Goal: Information Seeking & Learning: Find specific fact

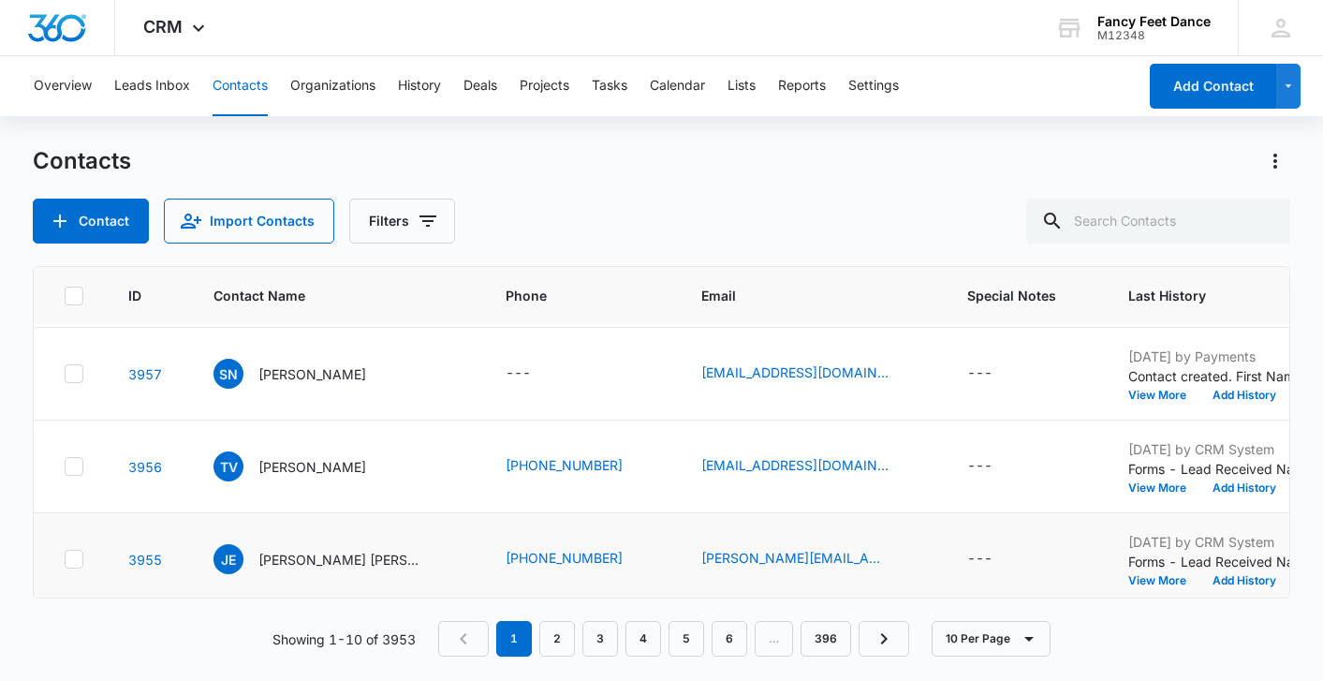
scroll to position [486, 0]
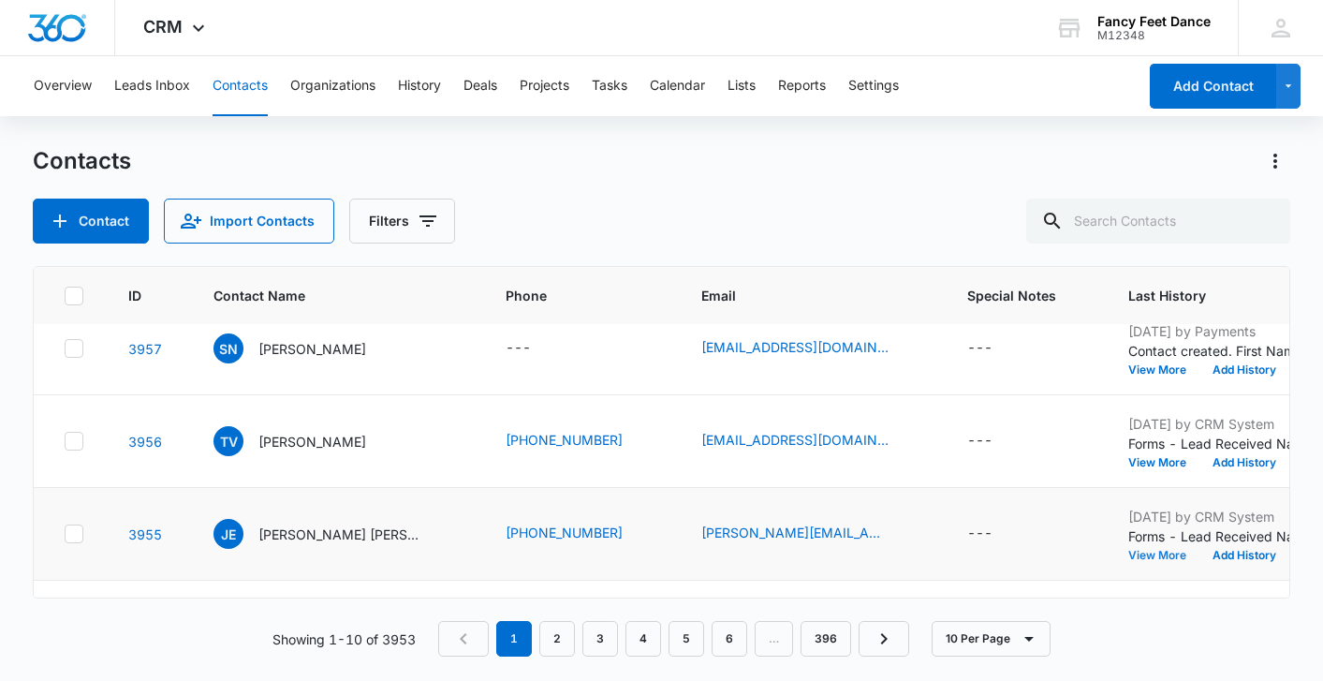
click at [1128, 558] on button "View More" at bounding box center [1163, 554] width 71 height 11
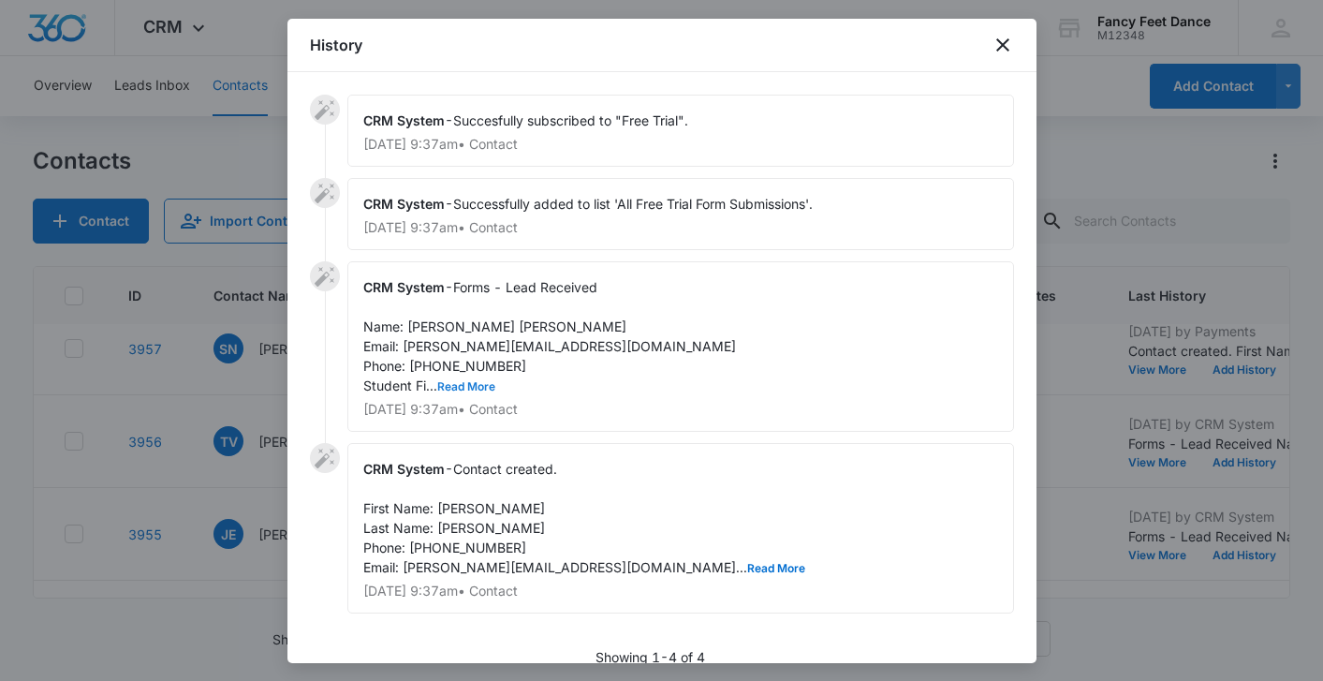
click at [461, 388] on button "Read More" at bounding box center [466, 386] width 58 height 11
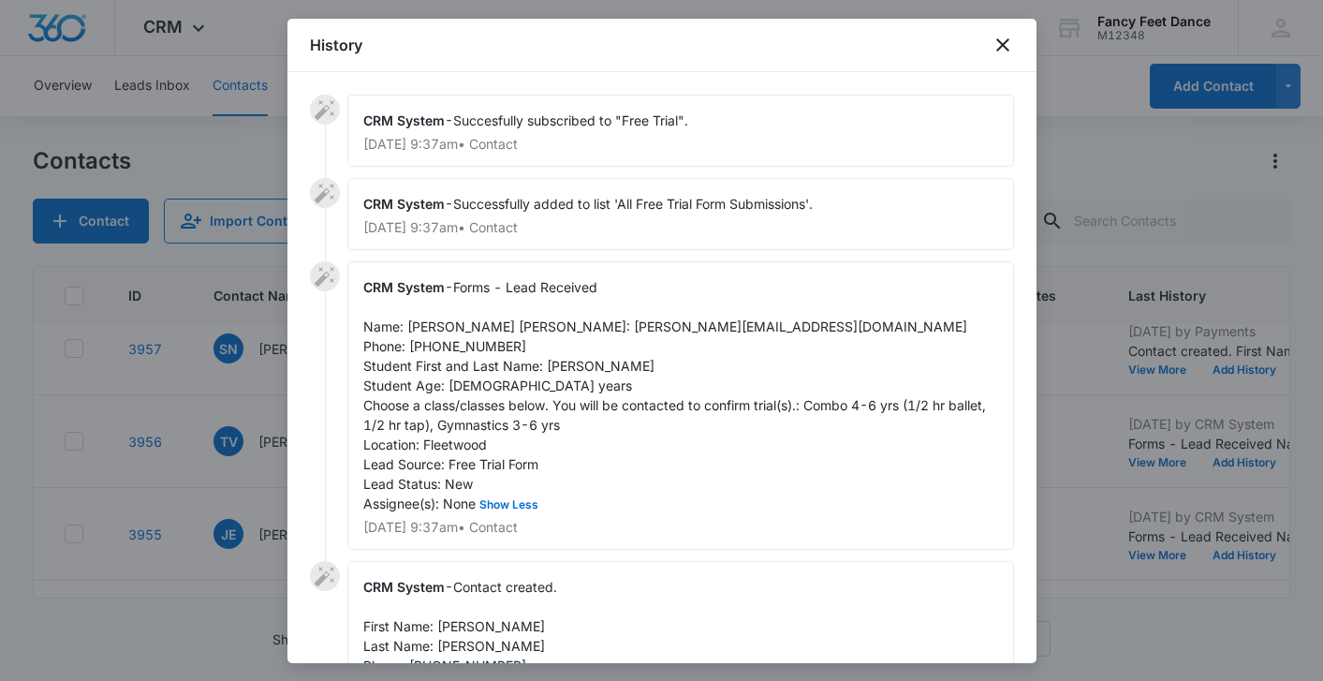
click at [569, 378] on span "Forms - Lead Received Name: [PERSON_NAME] [PERSON_NAME]: [PERSON_NAME][EMAIL_AD…" at bounding box center [676, 395] width 626 height 232
copy span "Savannah"
click at [424, 334] on div "CRM System - Forms - Lead Received Name: [PERSON_NAME] [PERSON_NAME]: [PERSON_N…" at bounding box center [680, 405] width 666 height 288
drag, startPoint x: 456, startPoint y: 327, endPoint x: 432, endPoint y: 327, distance: 23.4
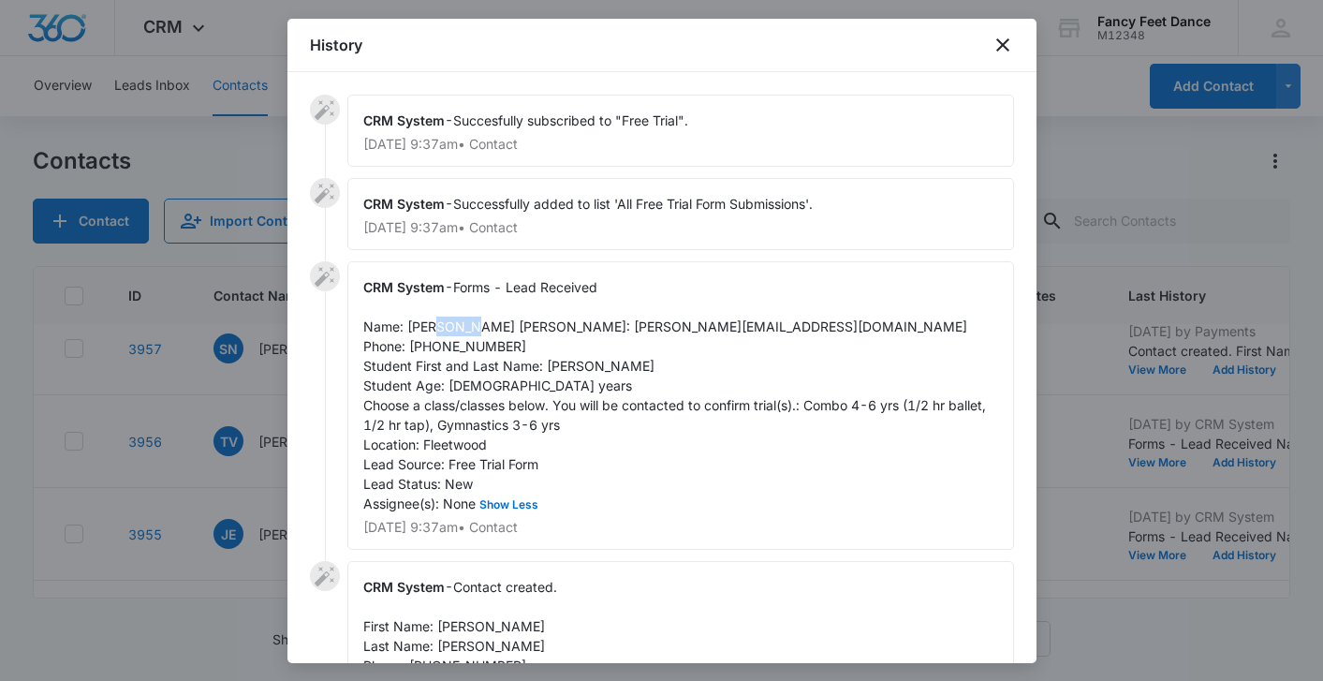
click at [432, 327] on span "Forms - Lead Received Name: [PERSON_NAME] [PERSON_NAME]: [PERSON_NAME][EMAIL_AD…" at bounding box center [676, 395] width 626 height 232
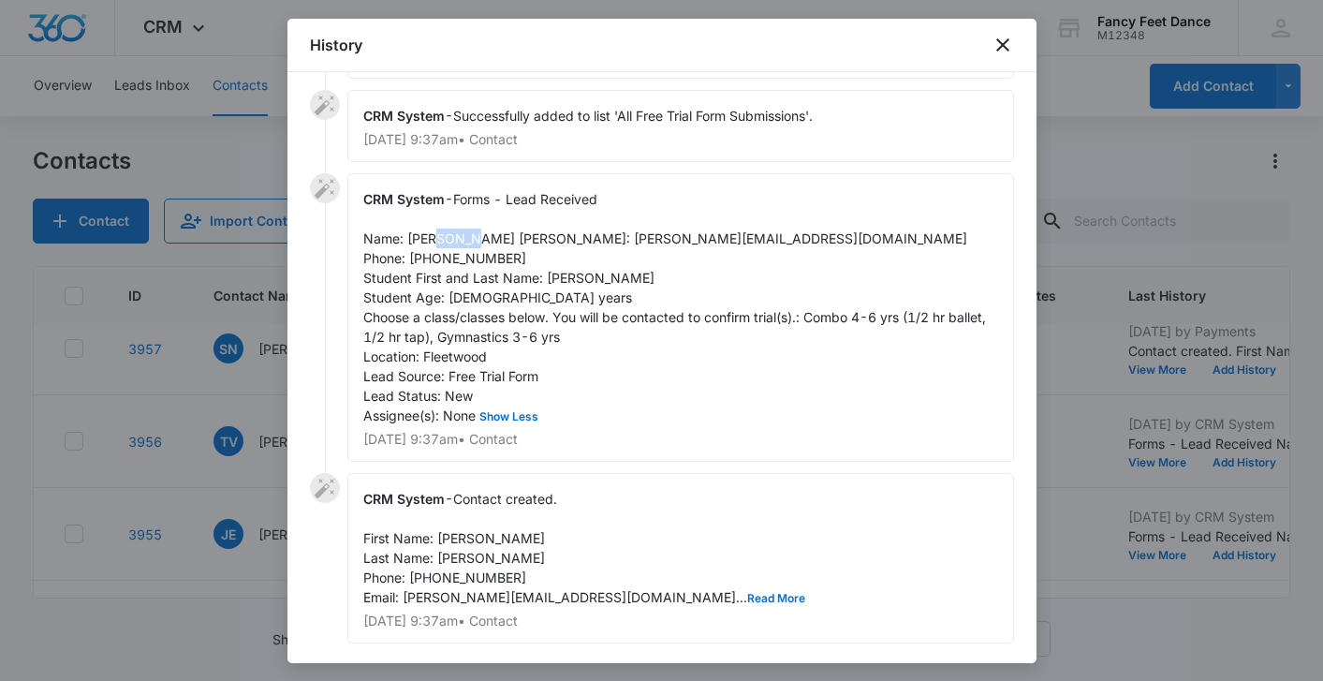
scroll to position [79, 0]
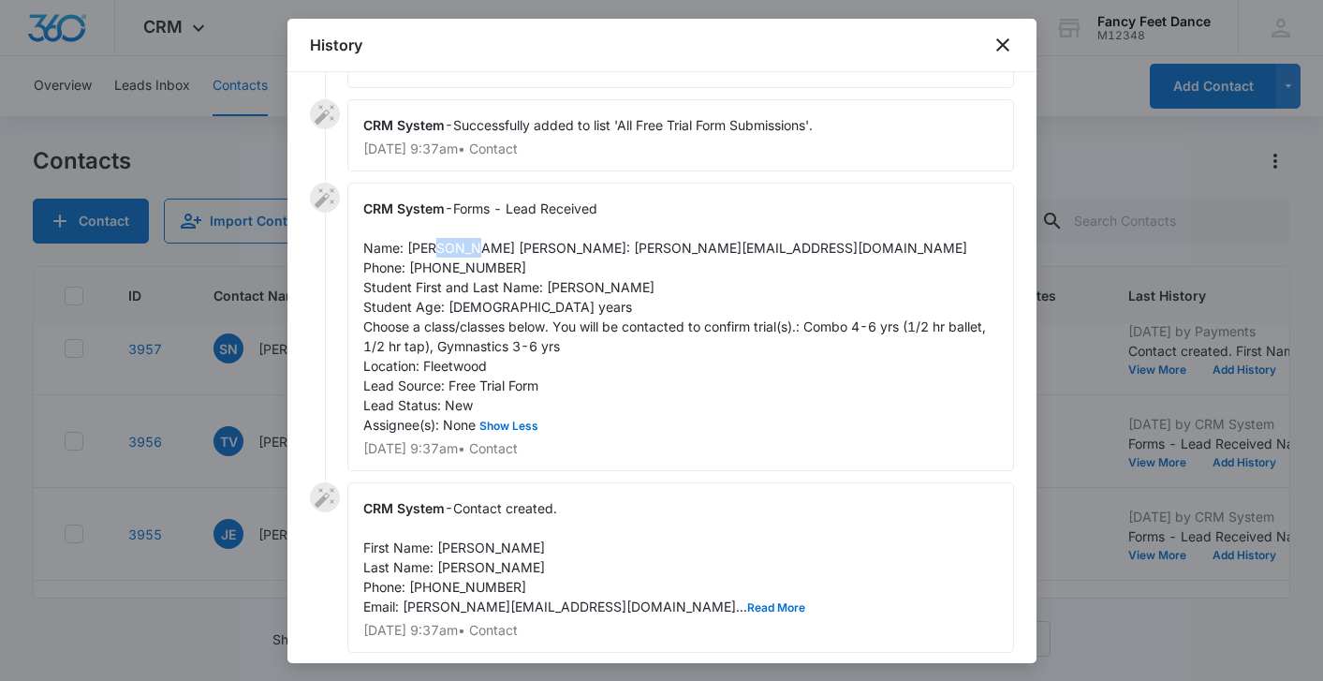
click at [455, 248] on span "Forms - Lead Received Name: [PERSON_NAME] [PERSON_NAME]: [PERSON_NAME][EMAIL_AD…" at bounding box center [676, 316] width 626 height 232
drag, startPoint x: 455, startPoint y: 248, endPoint x: 408, endPoint y: 250, distance: 46.8
click at [408, 250] on span "Forms - Lead Received Name: [PERSON_NAME] [PERSON_NAME]: [PERSON_NAME][EMAIL_AD…" at bounding box center [676, 316] width 626 height 232
click at [451, 280] on span "Forms - Lead Received Name: [PERSON_NAME] [PERSON_NAME]: [PERSON_NAME][EMAIL_AD…" at bounding box center [676, 316] width 626 height 232
click at [450, 283] on span "Forms - Lead Received Name: [PERSON_NAME] [PERSON_NAME]: [PERSON_NAME][EMAIL_AD…" at bounding box center [676, 316] width 626 height 232
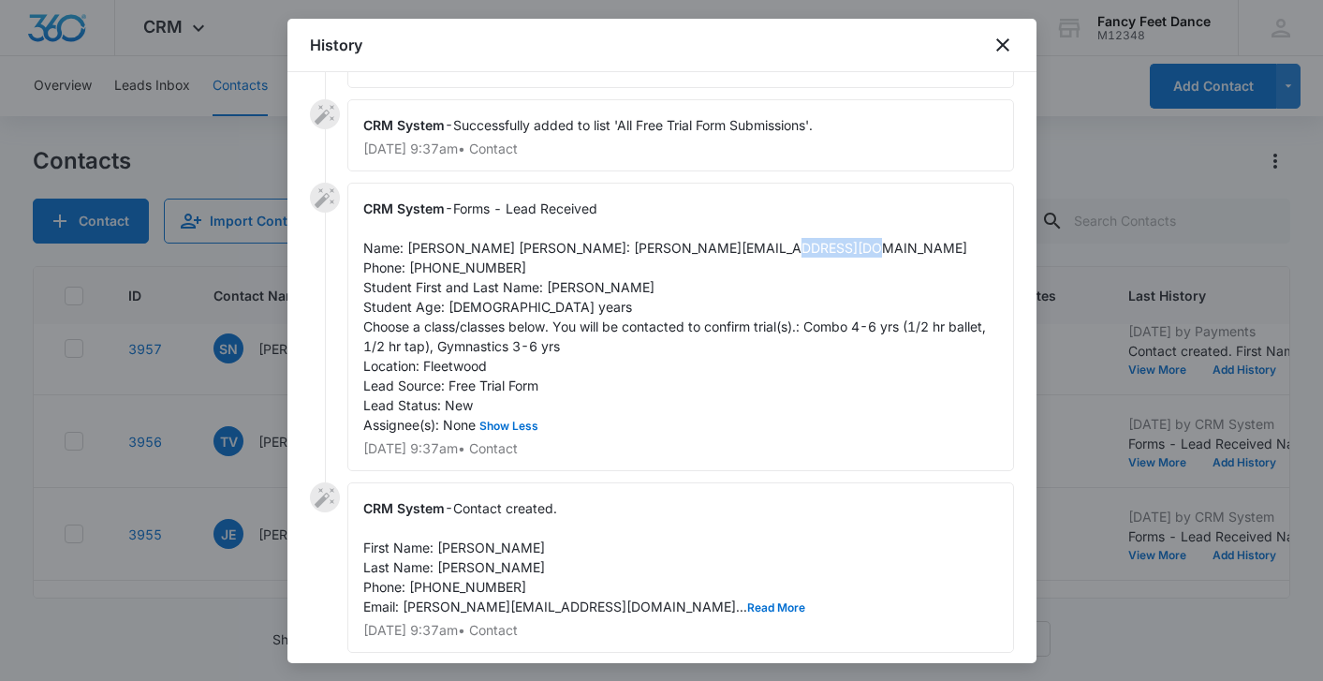
click at [450, 283] on span "Forms - Lead Received Name: [PERSON_NAME] [PERSON_NAME]: [PERSON_NAME][EMAIL_AD…" at bounding box center [676, 316] width 626 height 232
copy span "6468947443"
click at [223, 385] on div at bounding box center [661, 340] width 1323 height 681
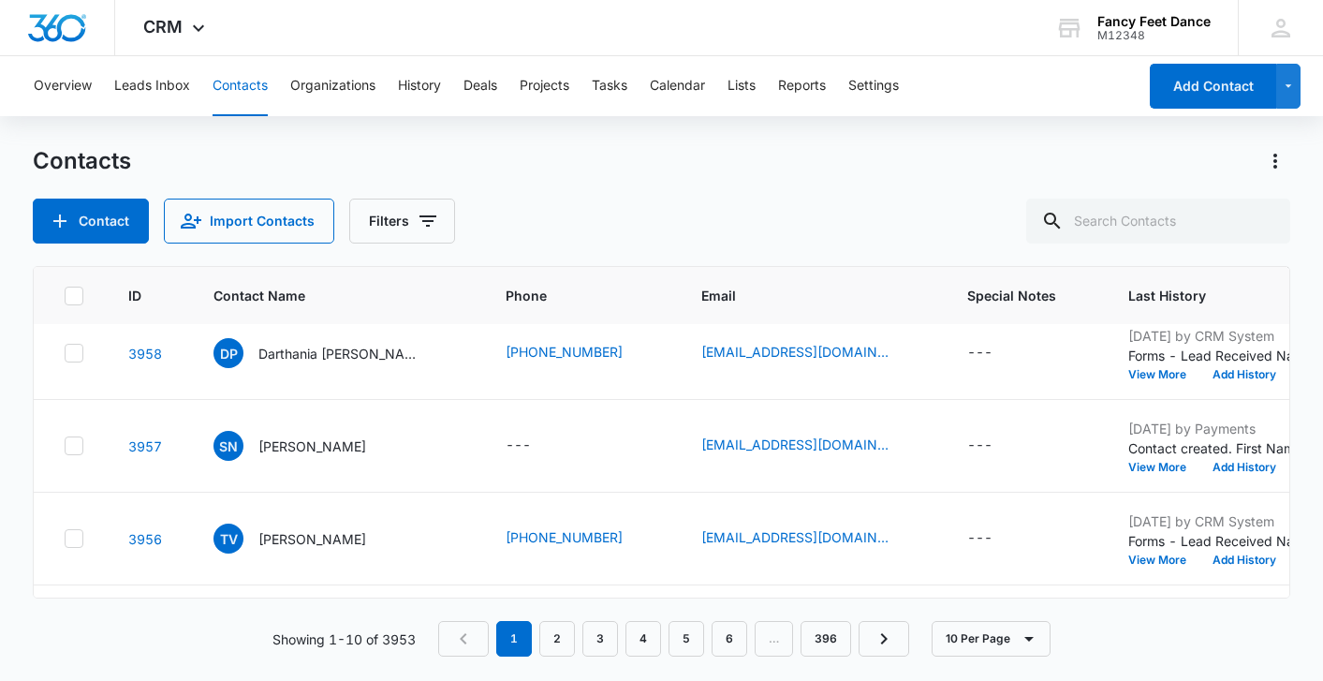
scroll to position [387, 0]
click at [1128, 564] on button "View More" at bounding box center [1163, 561] width 71 height 11
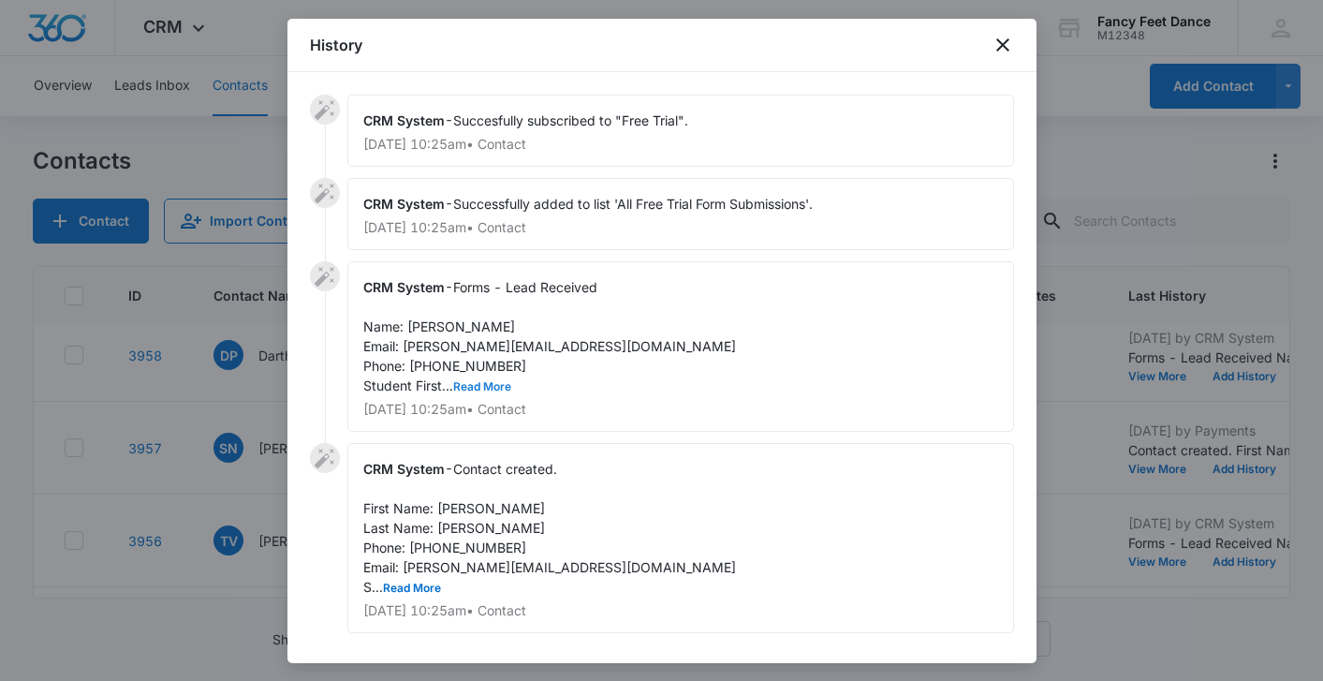
click at [463, 383] on button "Read More" at bounding box center [482, 386] width 58 height 11
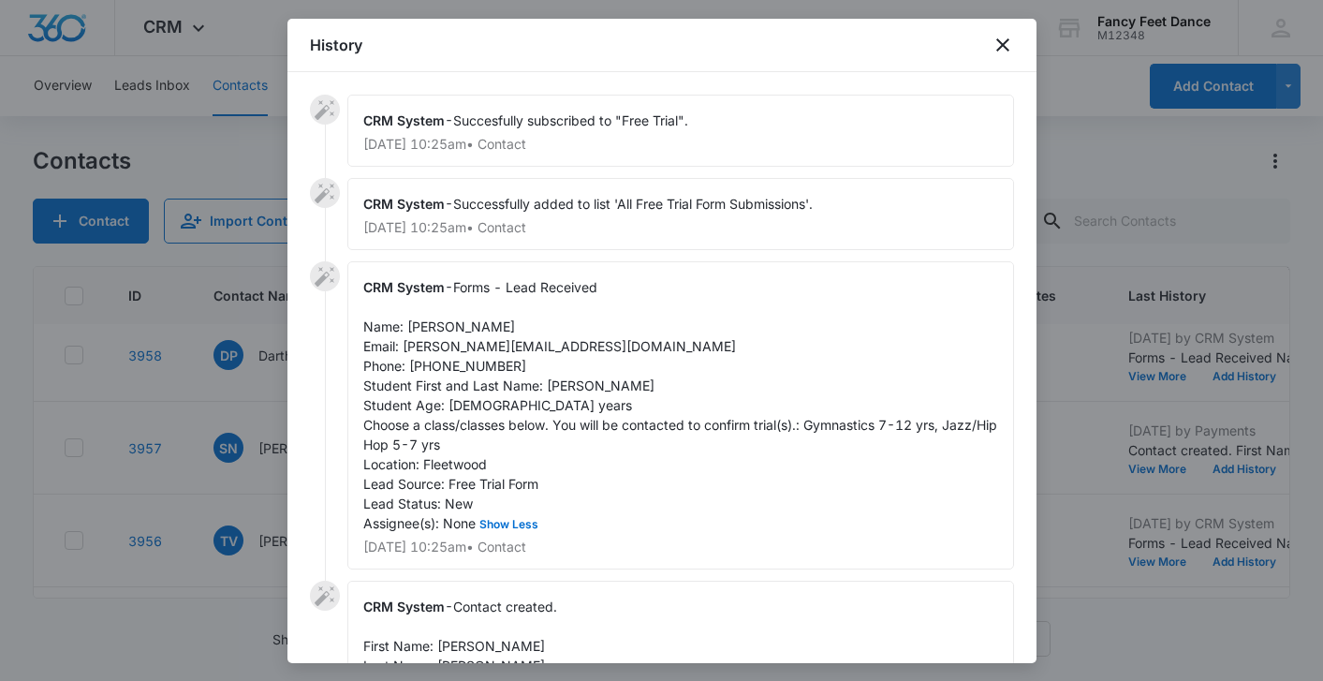
click at [563, 373] on div "CRM System - Forms - Lead Received Name: [PERSON_NAME] Email: [PERSON_NAME][EMA…" at bounding box center [680, 415] width 666 height 308
click at [564, 383] on span "Forms - Lead Received Name: [PERSON_NAME] Email: [PERSON_NAME][EMAIL_ADDRESS][D…" at bounding box center [681, 405] width 637 height 252
copy span "[PERSON_NAME]"
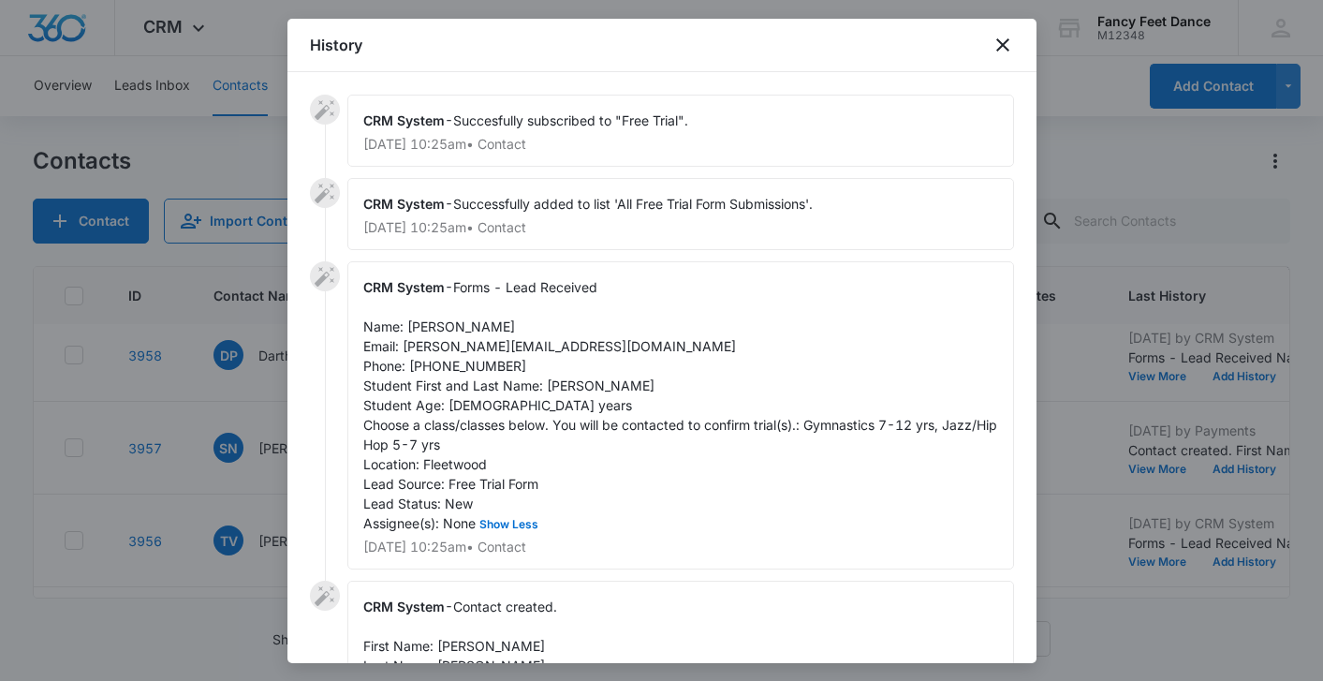
click at [433, 329] on span "Forms - Lead Received Name: [PERSON_NAME] Email: [PERSON_NAME][EMAIL_ADDRESS][D…" at bounding box center [681, 405] width 637 height 252
copy span "[PERSON_NAME]"
click at [469, 366] on span "Forms - Lead Received Name: [PERSON_NAME] Email: [PERSON_NAME][EMAIL_ADDRESS][D…" at bounding box center [681, 405] width 637 height 252
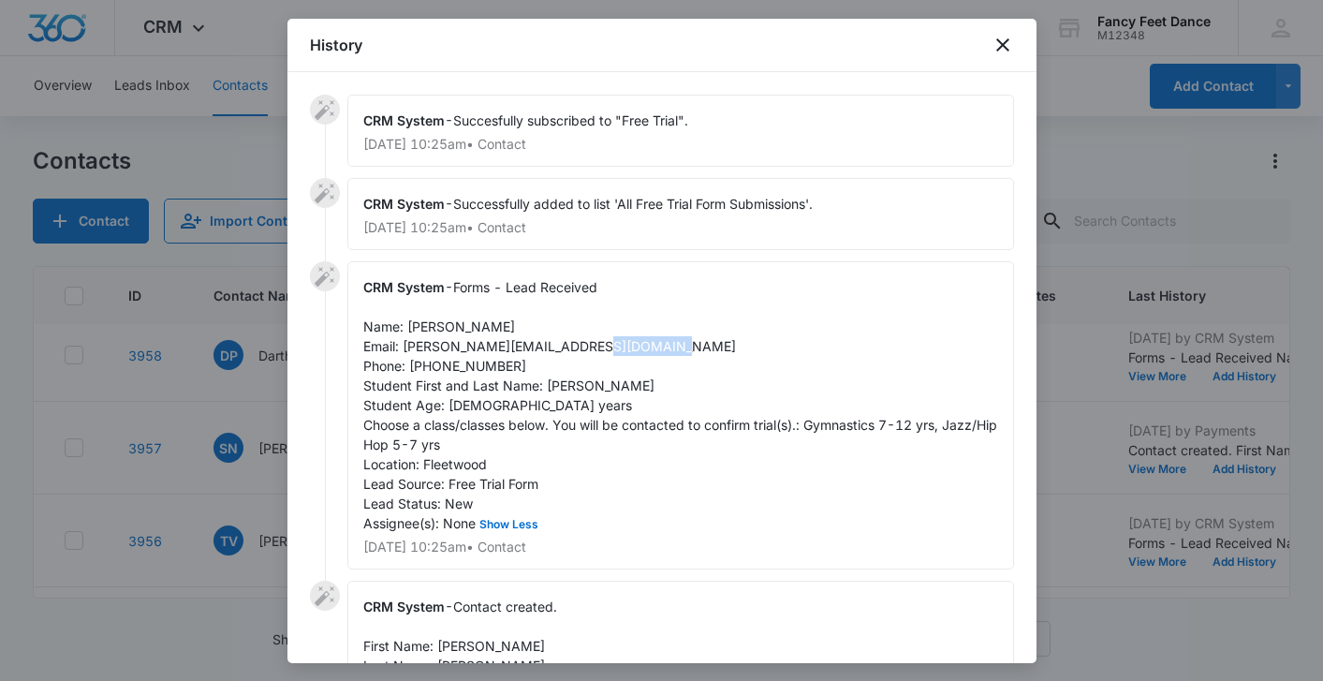
copy span "9142521691"
click at [199, 426] on div at bounding box center [661, 340] width 1323 height 681
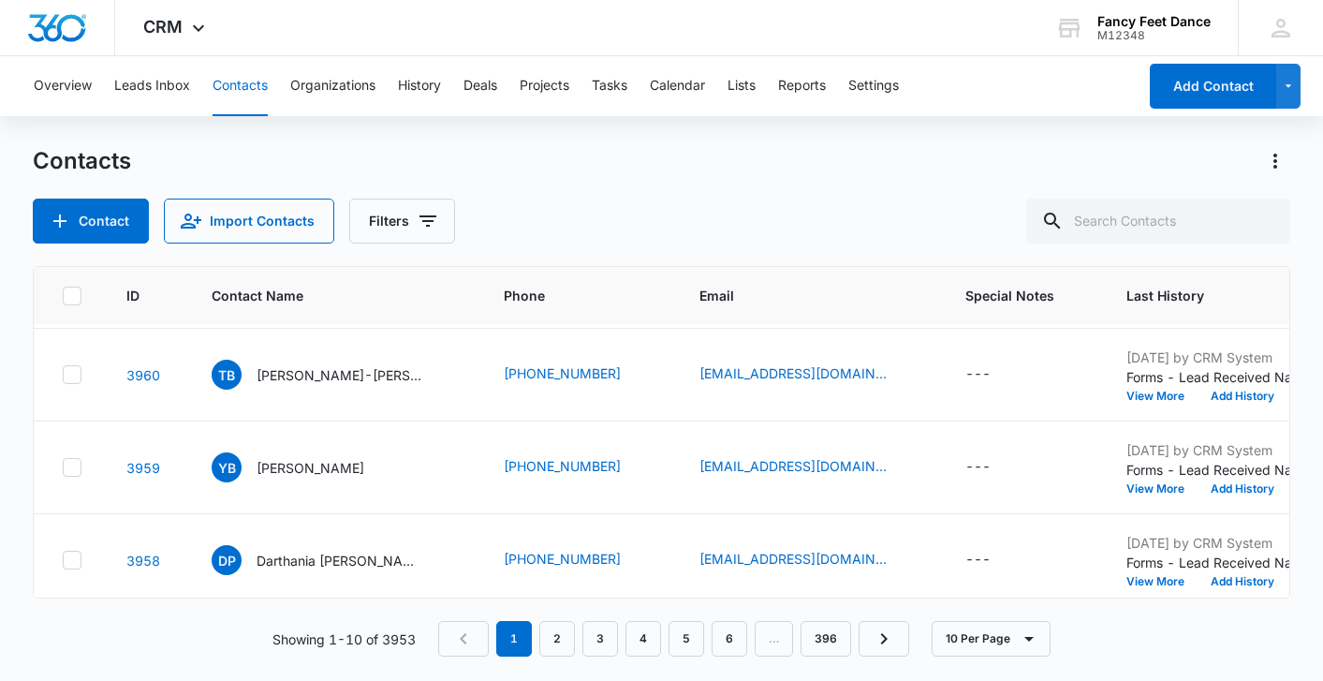
scroll to position [179, 2]
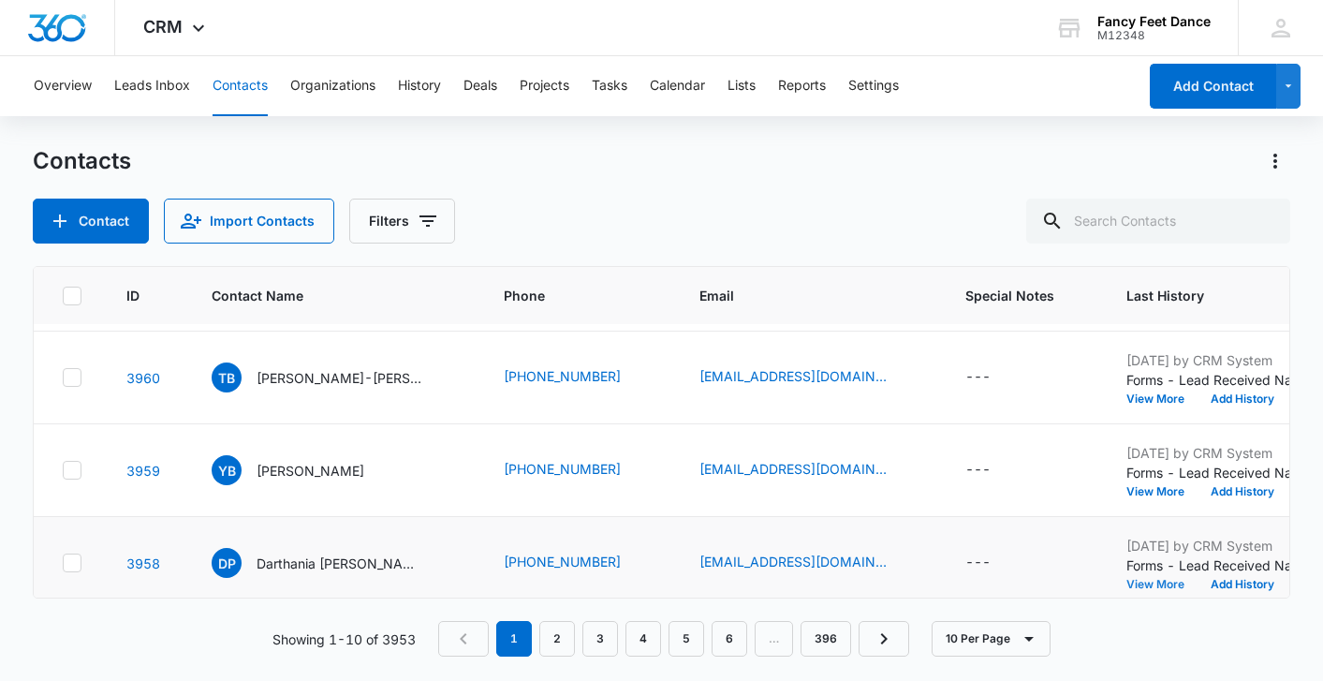
click at [1126, 584] on button "View More" at bounding box center [1161, 583] width 71 height 11
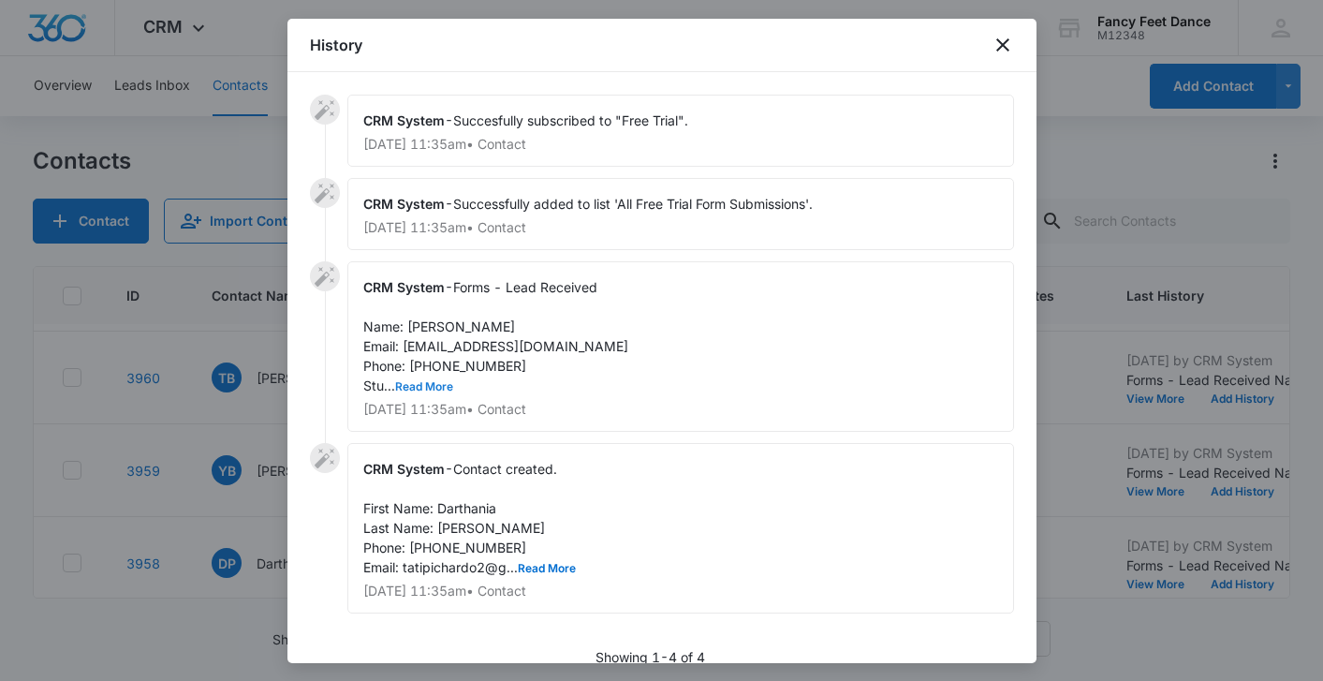
click at [431, 388] on button "Read More" at bounding box center [424, 386] width 58 height 11
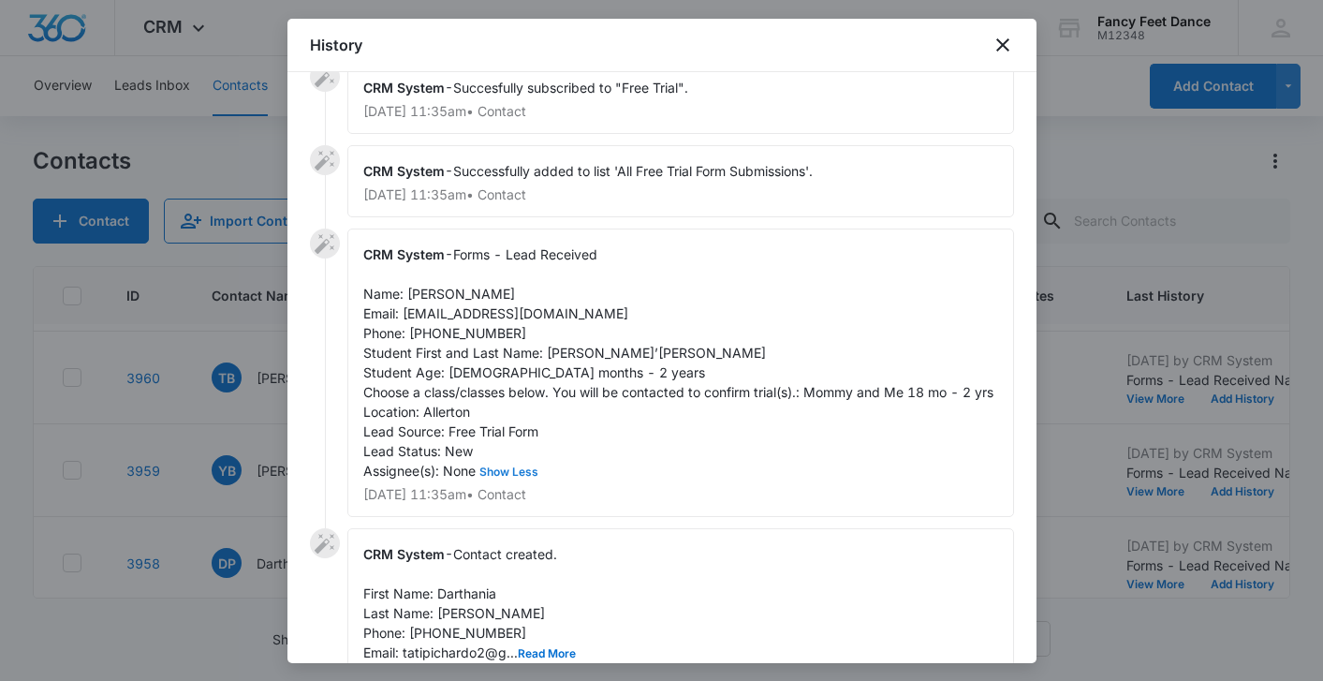
scroll to position [35, 0]
click at [574, 346] on span "Forms - Lead Received Name: [PERSON_NAME] Email: [EMAIL_ADDRESS][DOMAIN_NAME] P…" at bounding box center [678, 360] width 630 height 232
copy span "Mae’lahnie"
click at [442, 289] on span "Forms - Lead Received Name: [PERSON_NAME] Email: [EMAIL_ADDRESS][DOMAIN_NAME] P…" at bounding box center [678, 360] width 630 height 232
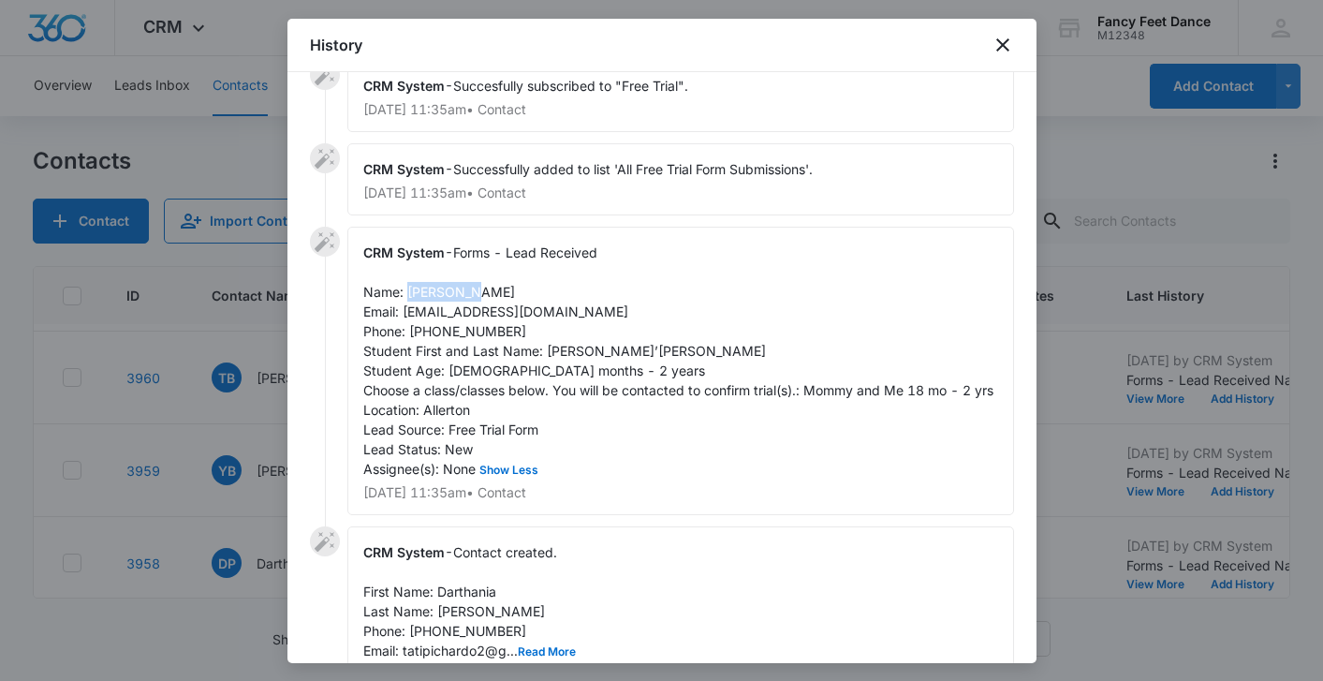
click at [441, 289] on span "Forms - Lead Received Name: [PERSON_NAME] Email: [EMAIL_ADDRESS][DOMAIN_NAME] P…" at bounding box center [678, 360] width 630 height 232
copy span "Darthania"
click at [472, 330] on span "Forms - Lead Received Name: [PERSON_NAME] Email: [EMAIL_ADDRESS][DOMAIN_NAME] P…" at bounding box center [678, 360] width 630 height 232
copy span "3323239787"
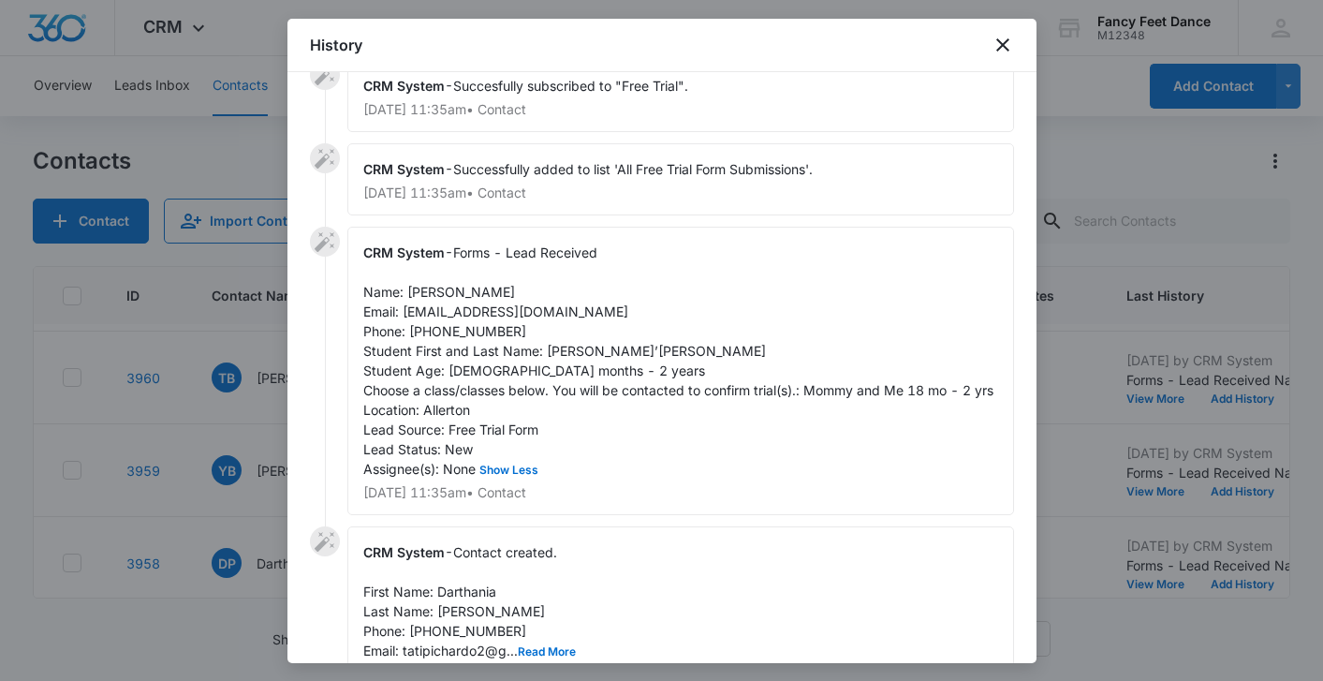
click at [239, 415] on div at bounding box center [661, 340] width 1323 height 681
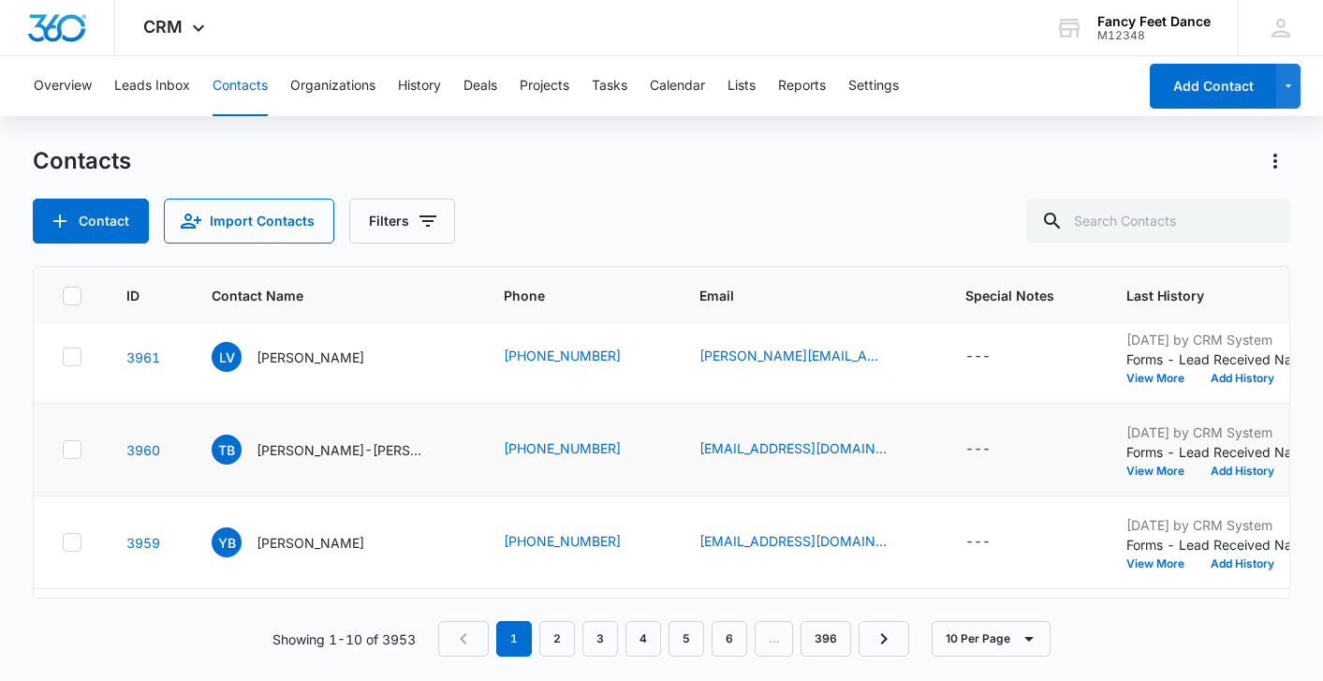
scroll to position [110, 2]
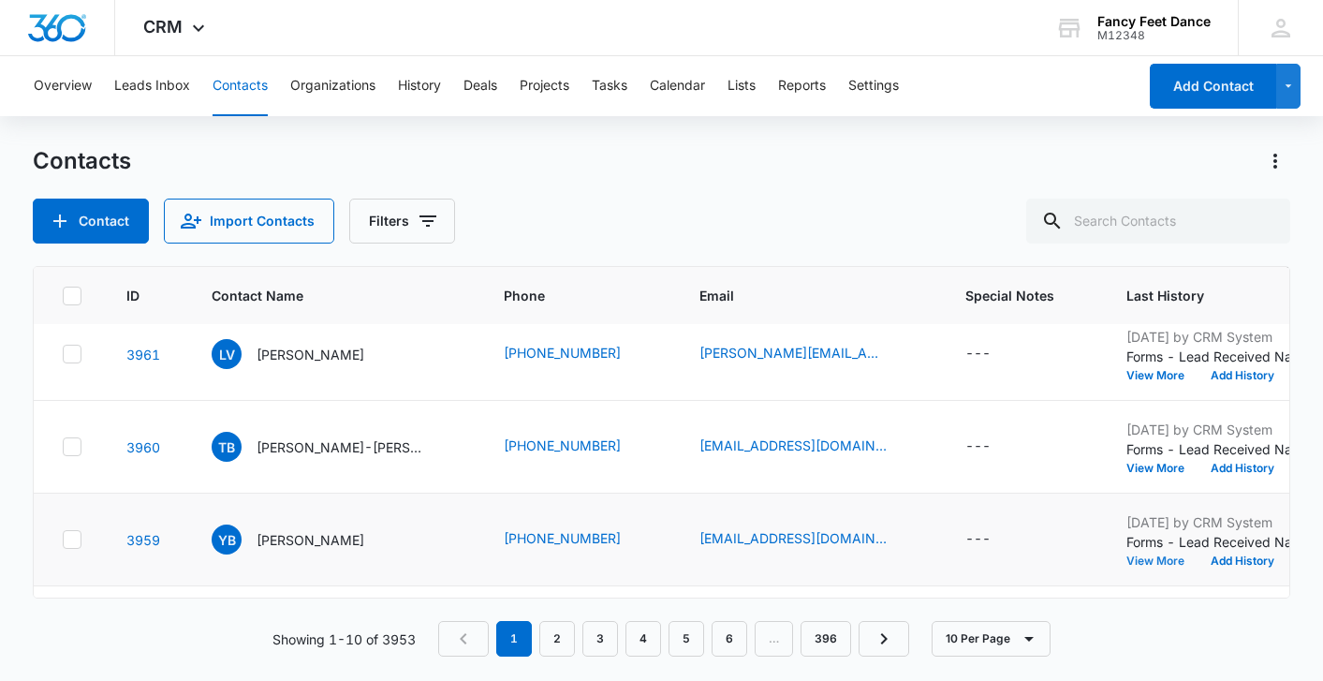
click at [1126, 563] on button "View More" at bounding box center [1161, 560] width 71 height 11
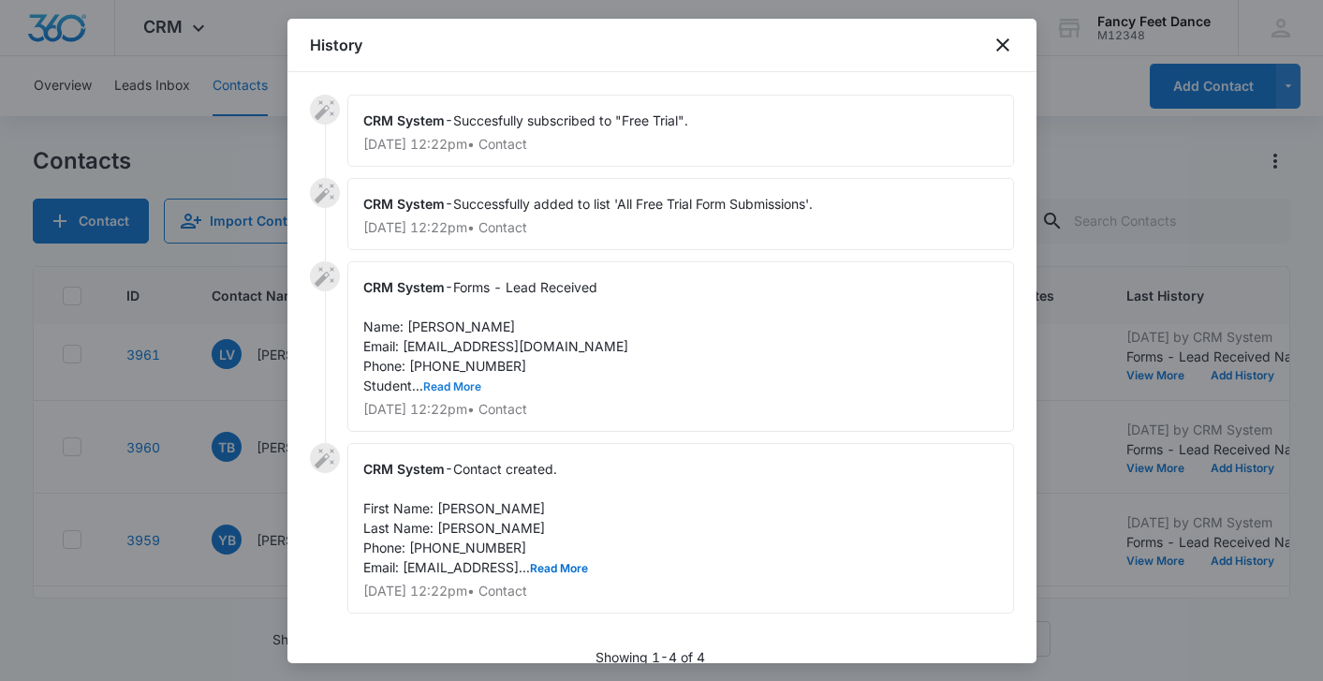
click at [460, 390] on button "Read More" at bounding box center [452, 386] width 58 height 11
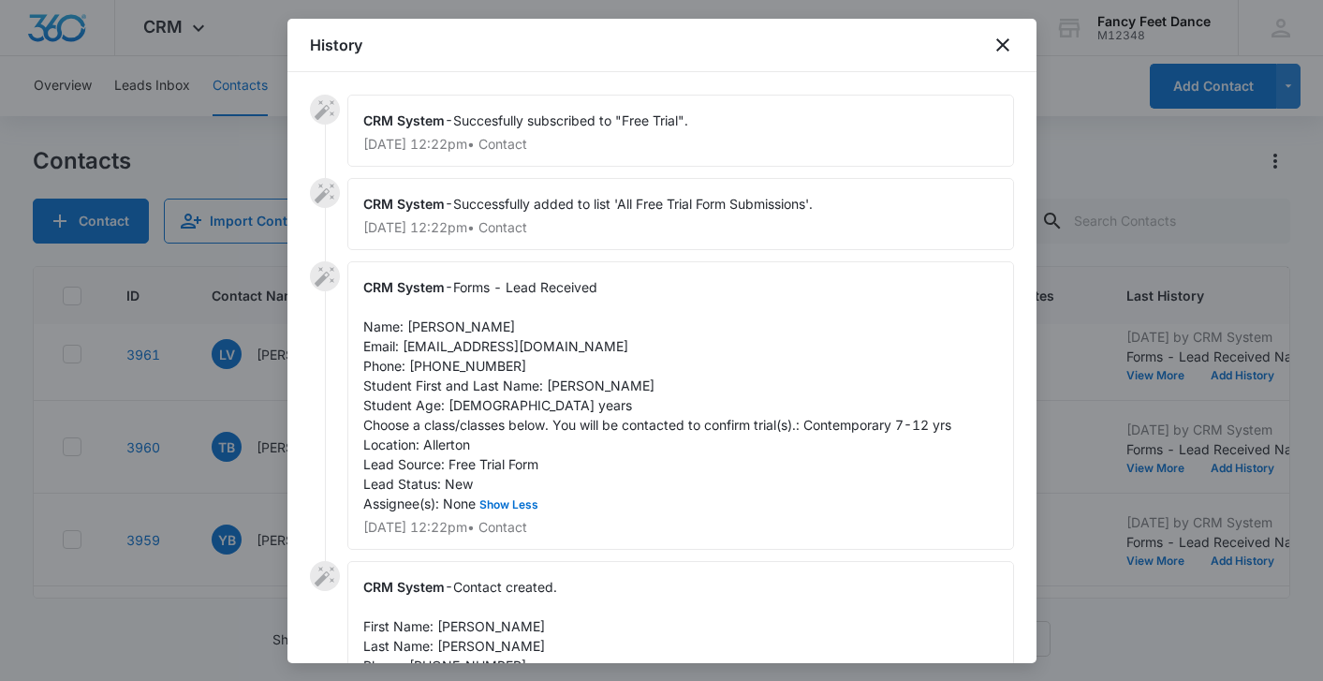
click at [566, 384] on span "Forms - Lead Received Name: [PERSON_NAME] Email: [EMAIL_ADDRESS][DOMAIN_NAME] P…" at bounding box center [657, 395] width 588 height 232
copy span "Winter"
click at [422, 326] on span "Forms - Lead Received Name: [PERSON_NAME] Email: [EMAIL_ADDRESS][DOMAIN_NAME] P…" at bounding box center [657, 395] width 588 height 232
click at [422, 325] on span "Forms - Lead Received Name: [PERSON_NAME] Email: [EMAIL_ADDRESS][DOMAIN_NAME] P…" at bounding box center [657, 395] width 588 height 232
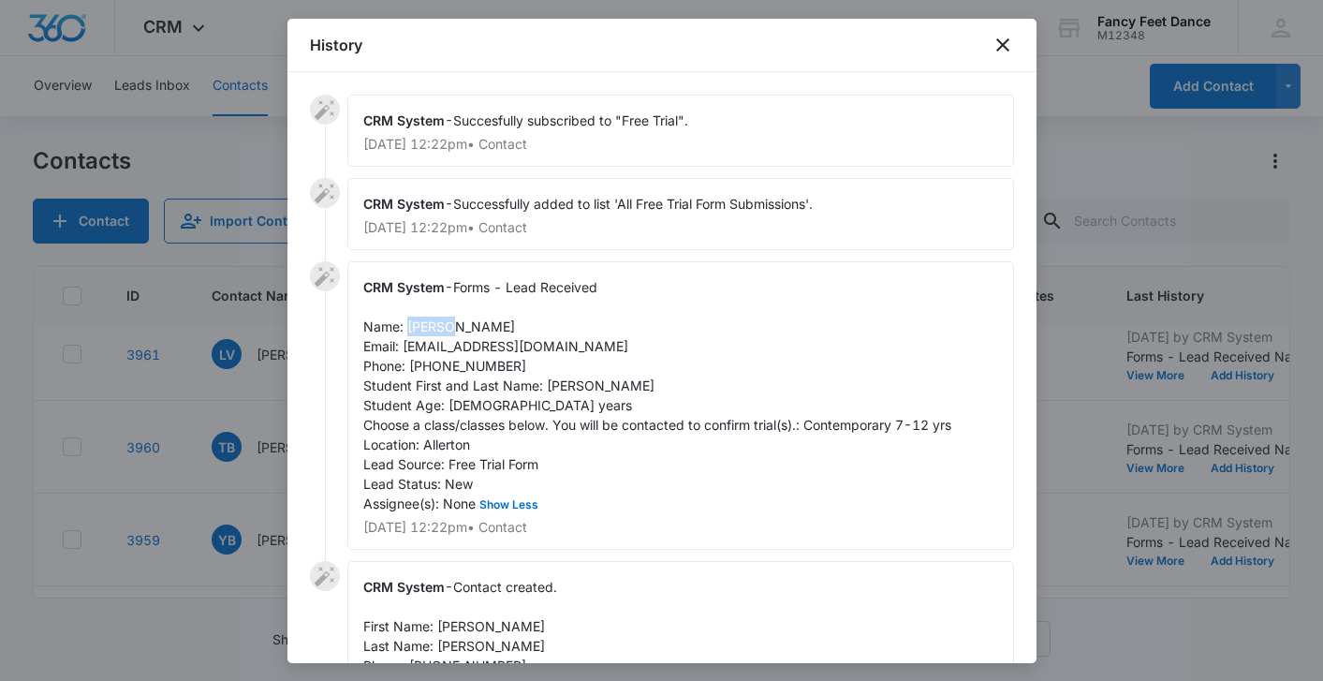
copy span "[PERSON_NAME]"
drag, startPoint x: 507, startPoint y: 365, endPoint x: 411, endPoint y: 364, distance: 96.4
click at [411, 364] on span "Forms - Lead Received Name: [PERSON_NAME] Email: [EMAIL_ADDRESS][DOMAIN_NAME] P…" at bounding box center [657, 395] width 588 height 232
click at [212, 478] on div at bounding box center [661, 340] width 1323 height 681
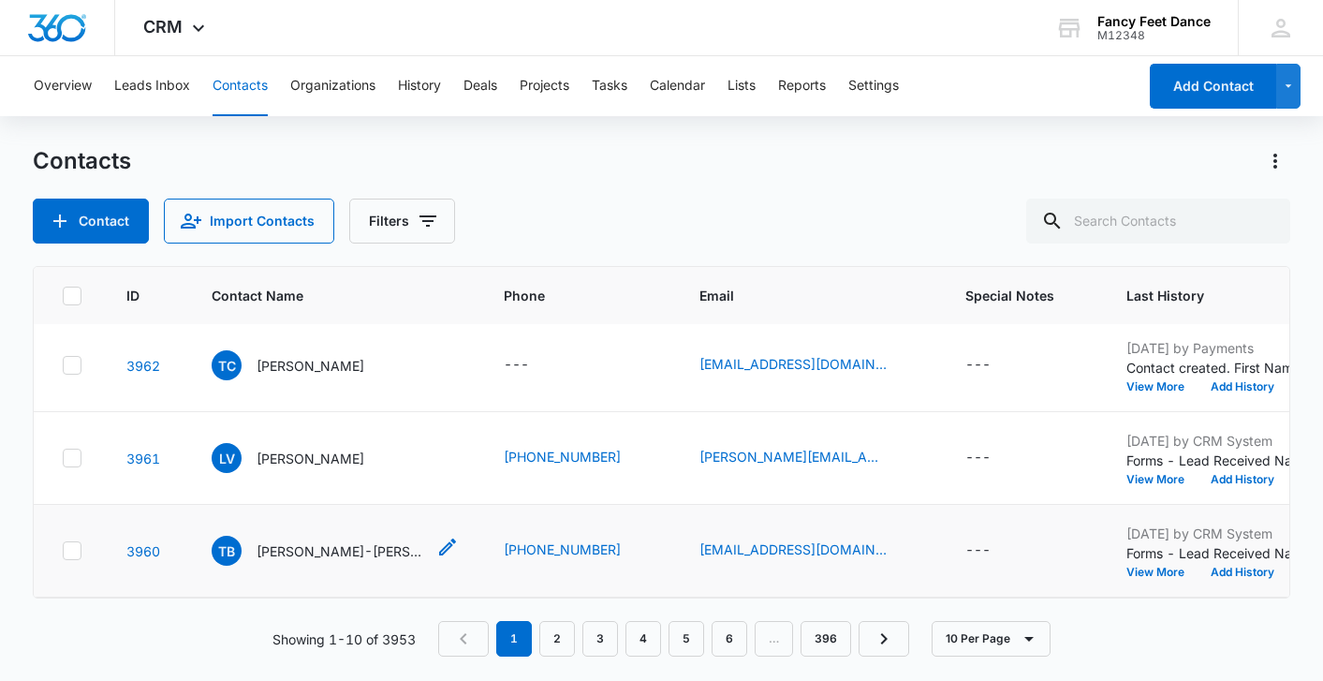
scroll to position [0, 2]
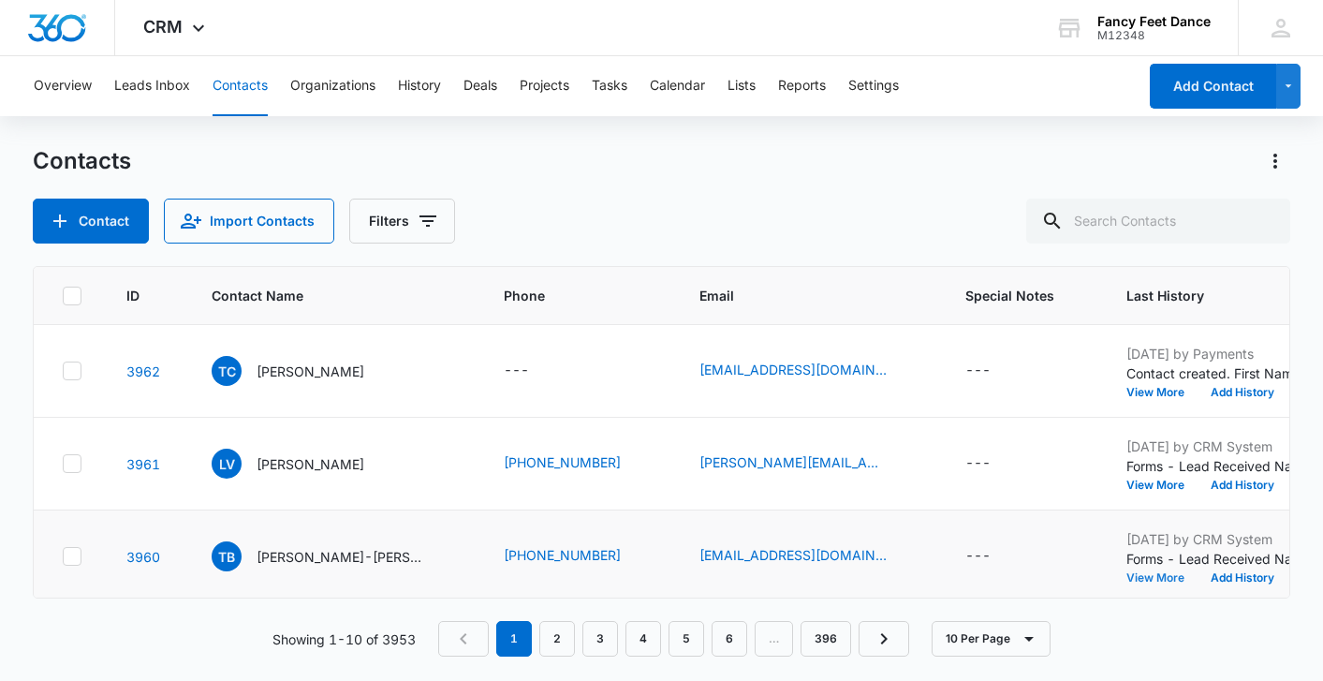
click at [1126, 572] on button "View More" at bounding box center [1161, 577] width 71 height 11
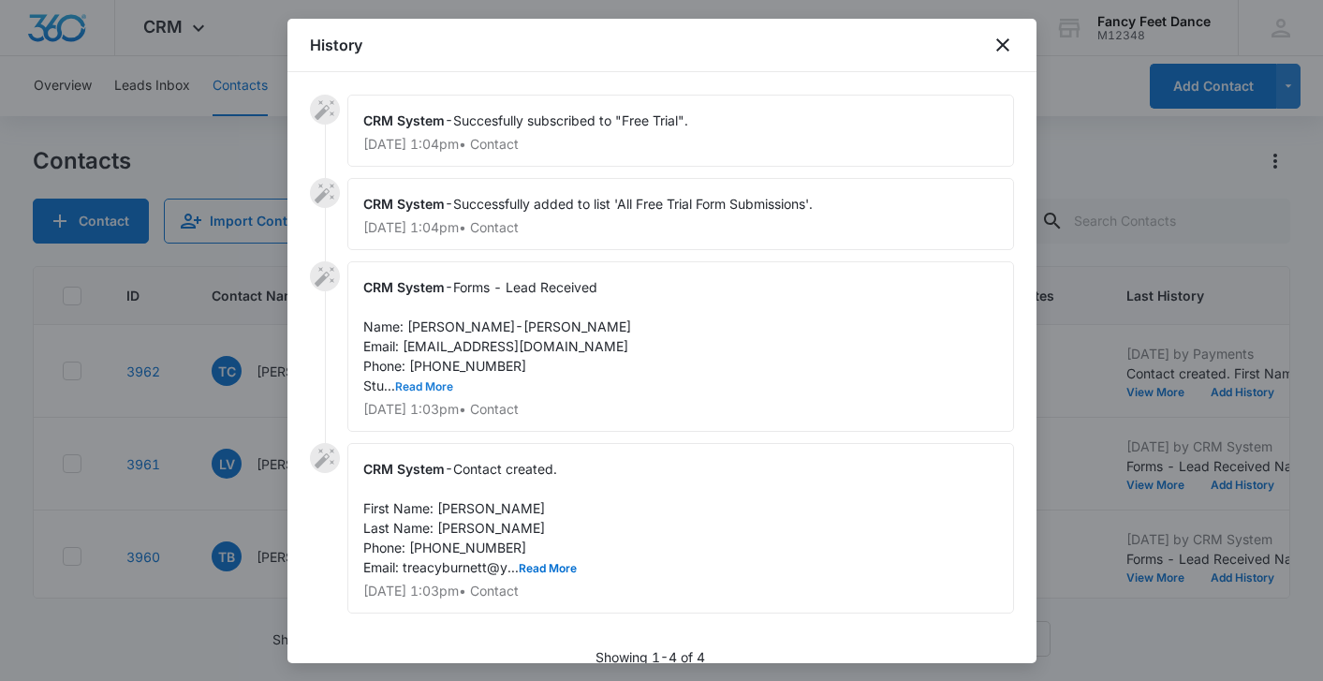
click at [421, 392] on button "Read More" at bounding box center [424, 386] width 58 height 11
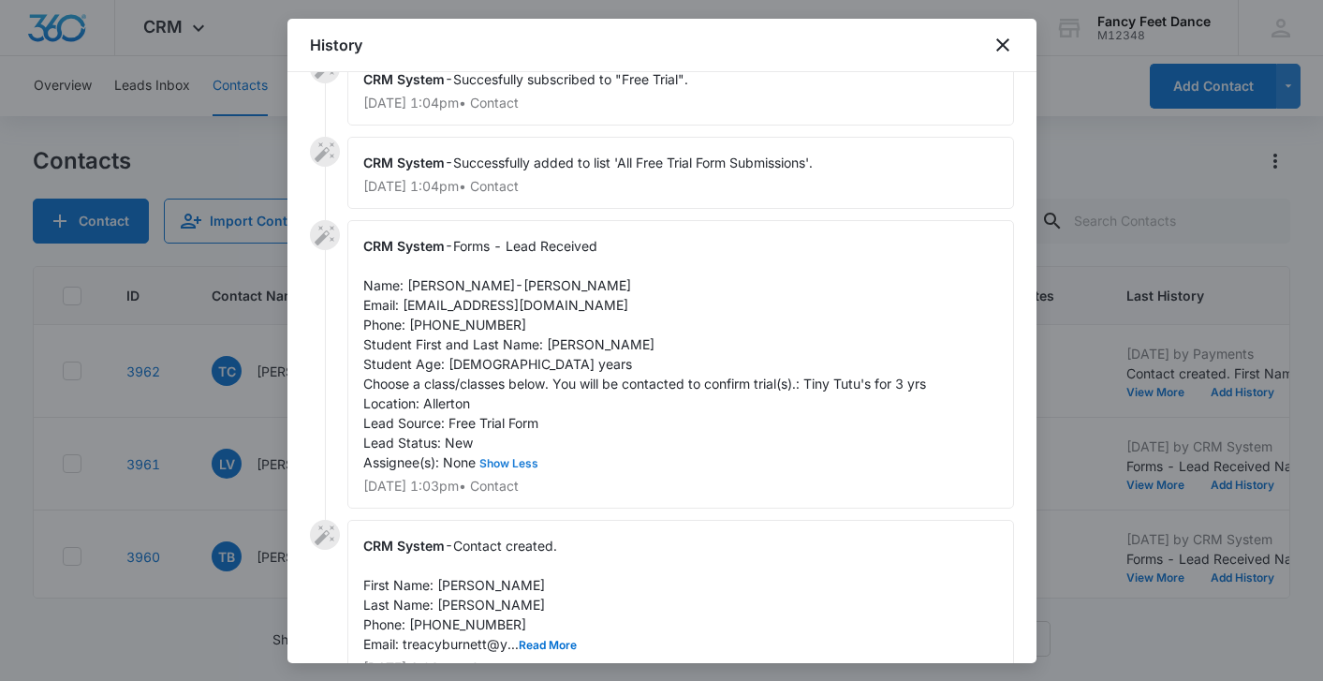
scroll to position [48, 0]
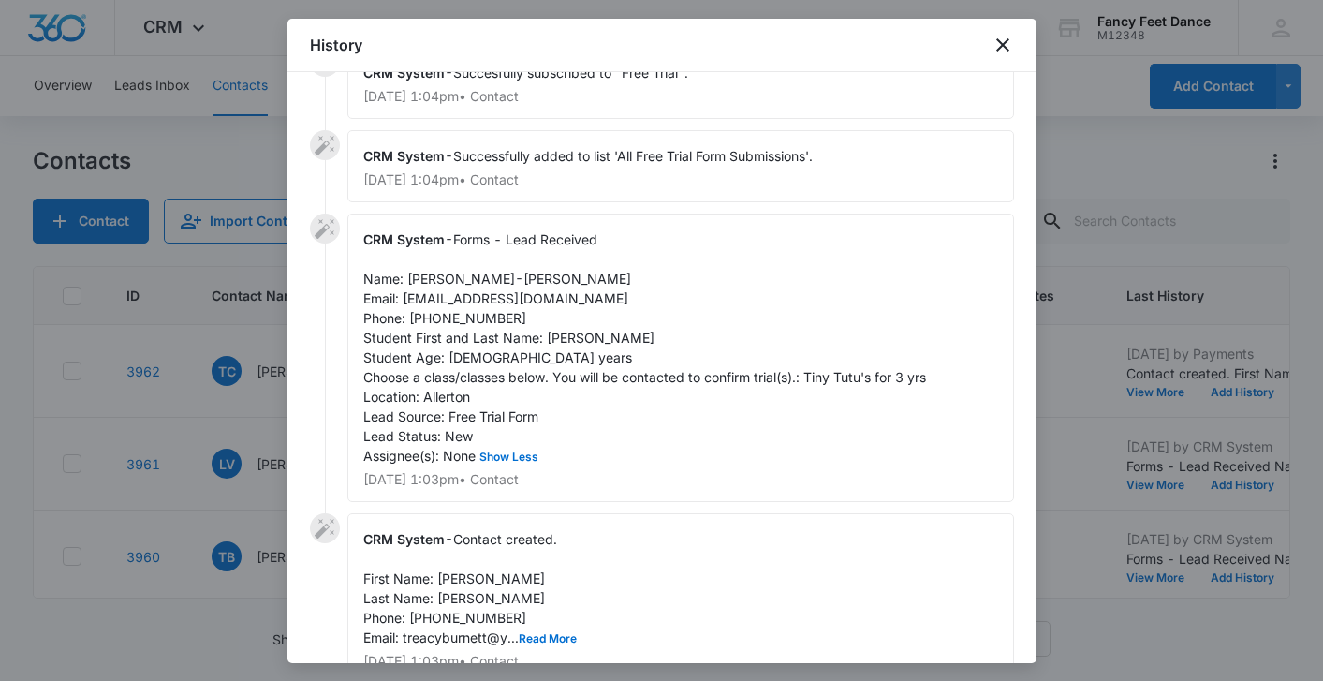
click at [556, 337] on span "Forms - Lead Received Name: [PERSON_NAME]-[PERSON_NAME] Email: [EMAIL_ADDRESS][…" at bounding box center [644, 347] width 563 height 232
click at [421, 279] on span "Forms - Lead Received Name: [PERSON_NAME]-[PERSON_NAME] Email: [EMAIL_ADDRESS][…" at bounding box center [644, 347] width 563 height 232
click at [436, 260] on div "CRM System - Forms - Lead Received Name: [PERSON_NAME]-[PERSON_NAME] Email: [EM…" at bounding box center [680, 357] width 666 height 288
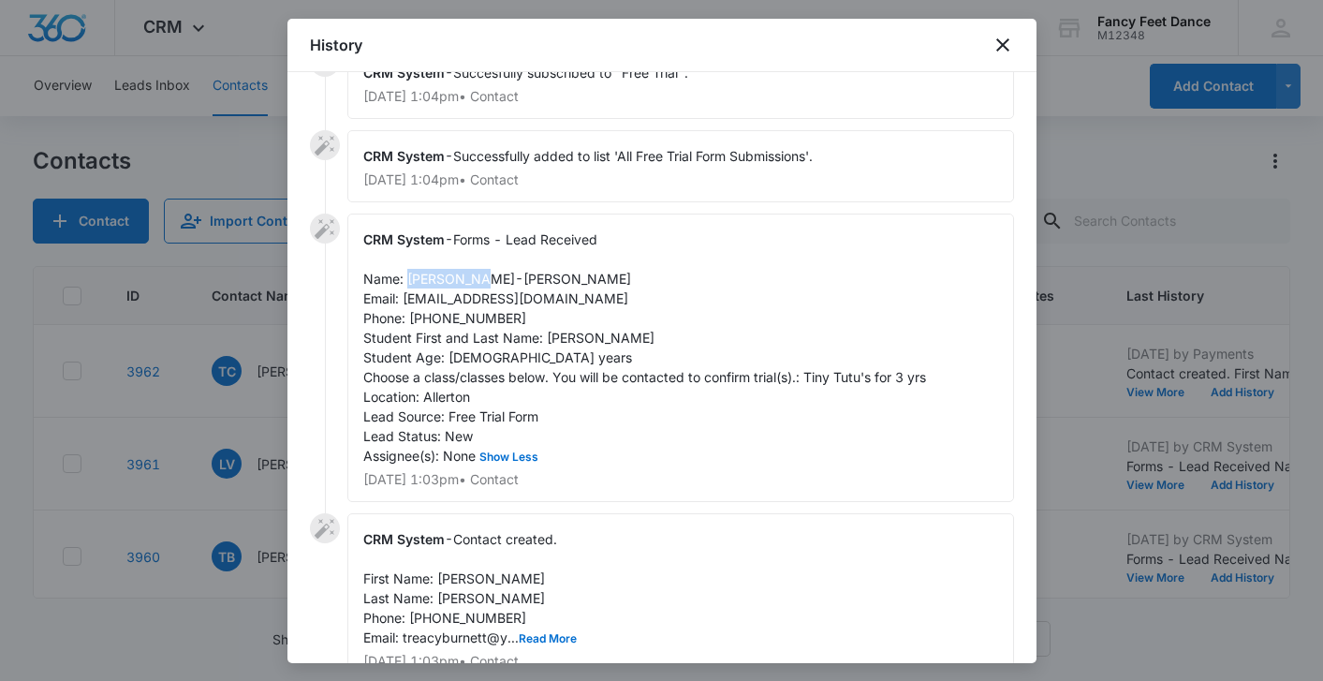
drag, startPoint x: 478, startPoint y: 276, endPoint x: 404, endPoint y: 276, distance: 73.9
click at [404, 276] on span "Forms - Lead Received Name: [PERSON_NAME]-[PERSON_NAME] Email: [EMAIL_ADDRESS][…" at bounding box center [644, 347] width 563 height 232
click at [463, 314] on span "Forms - Lead Received Name: [PERSON_NAME]-[PERSON_NAME] Email: [EMAIL_ADDRESS][…" at bounding box center [644, 347] width 563 height 232
click at [463, 313] on span "Forms - Lead Received Name: [PERSON_NAME]-[PERSON_NAME] Email: [EMAIL_ADDRESS][…" at bounding box center [644, 347] width 563 height 232
click at [246, 402] on div at bounding box center [661, 340] width 1323 height 681
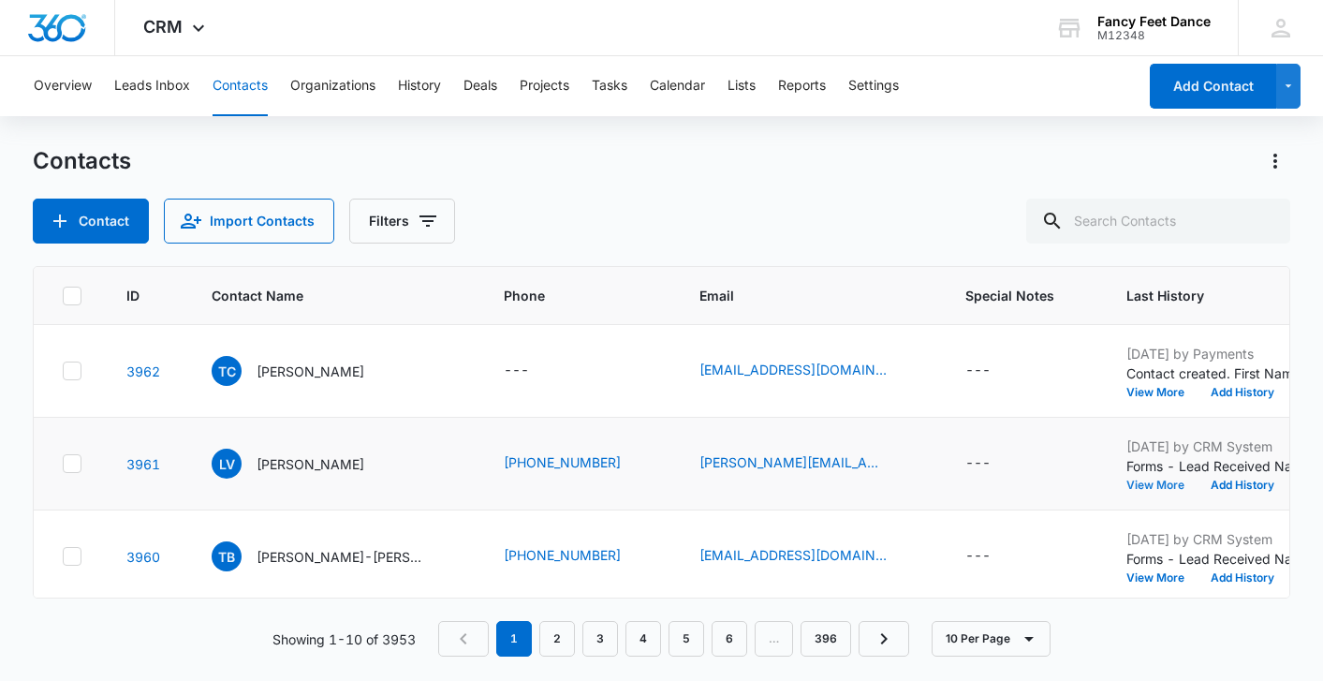
click at [1126, 484] on button "View More" at bounding box center [1161, 484] width 71 height 11
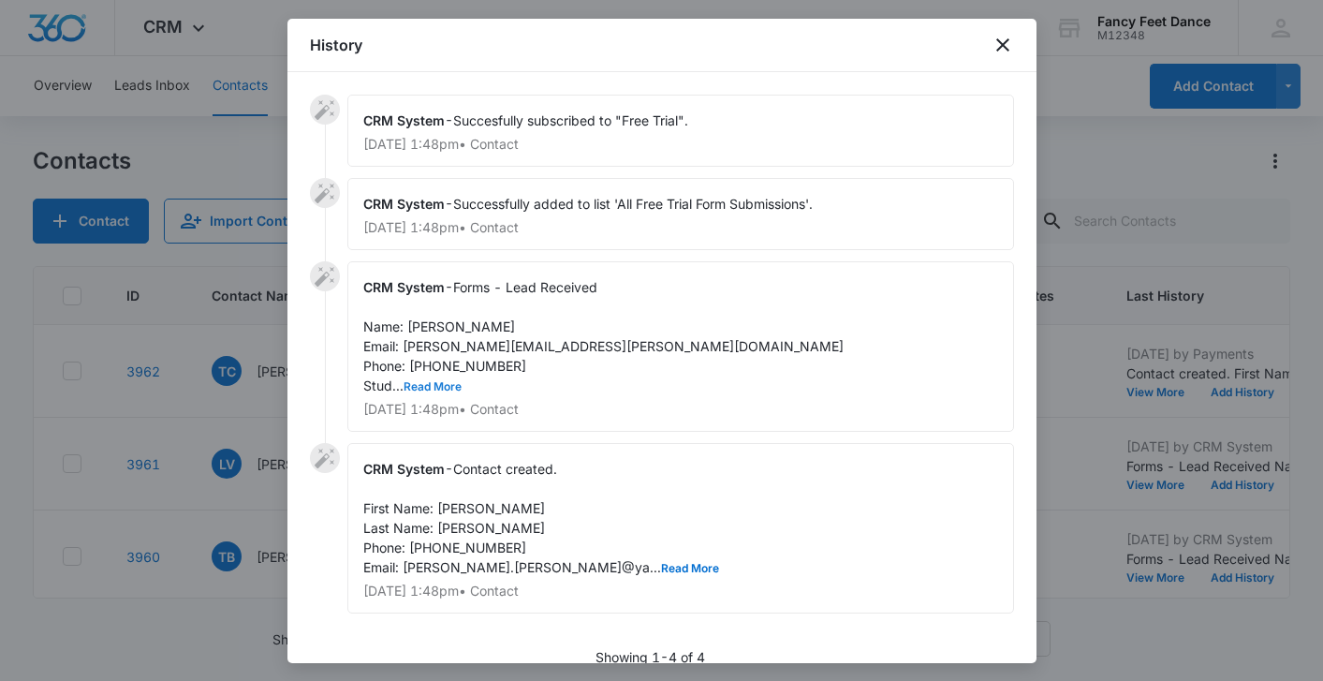
click at [432, 382] on button "Read More" at bounding box center [432, 386] width 58 height 11
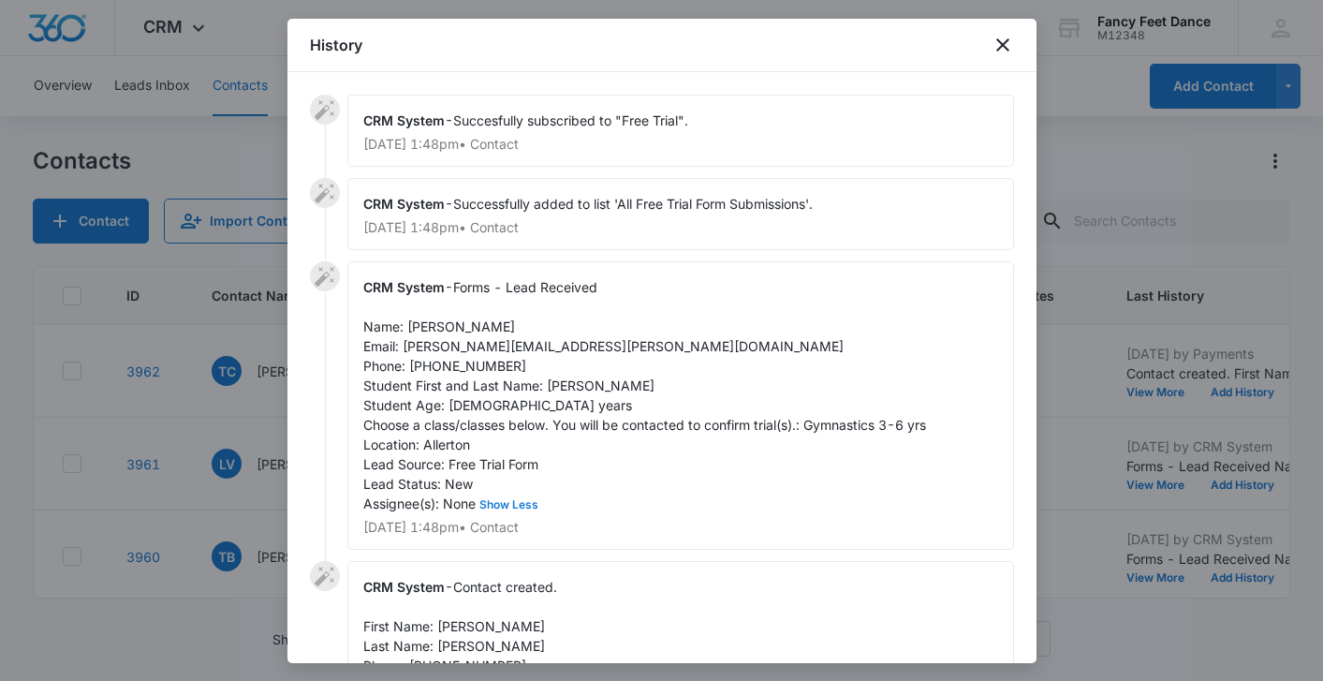
scroll to position [7, 0]
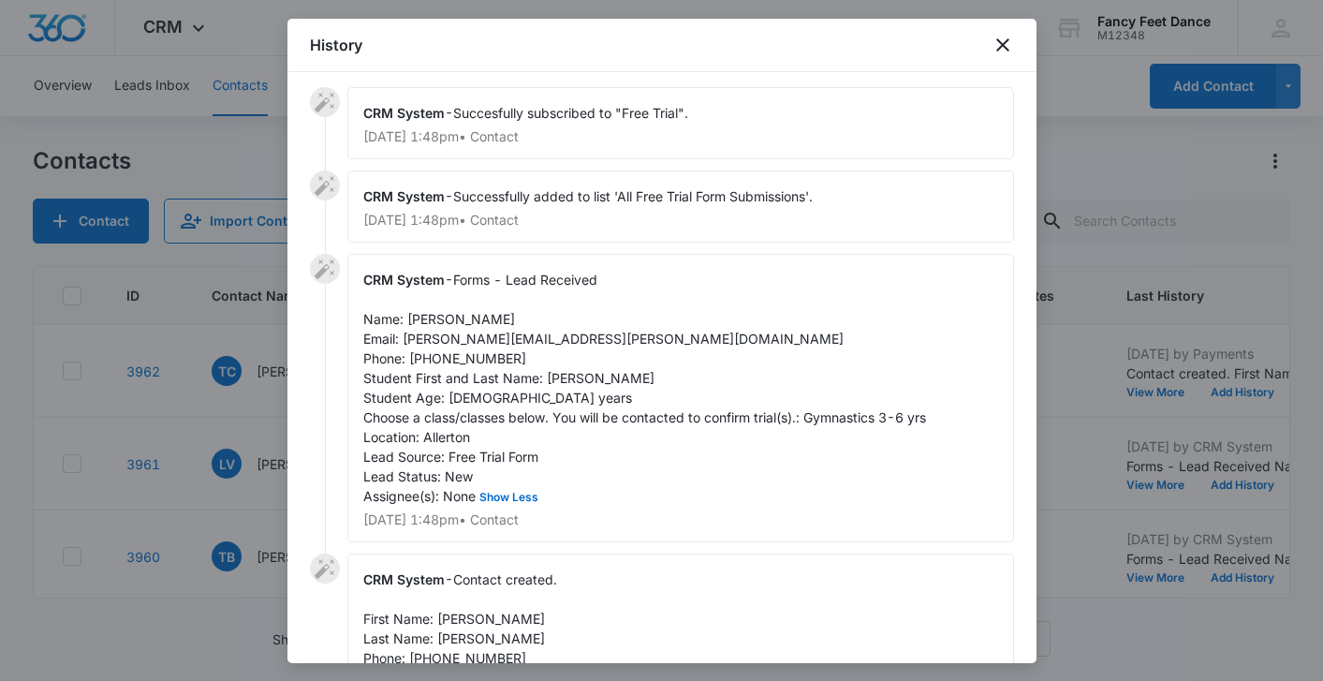
click at [557, 373] on span "Forms - Lead Received Name: [PERSON_NAME] Email: [PERSON_NAME][EMAIL_ADDRESS][P…" at bounding box center [644, 387] width 563 height 232
click at [424, 315] on span "Forms - Lead Received Name: [PERSON_NAME] Email: [PERSON_NAME][EMAIL_ADDRESS][P…" at bounding box center [644, 387] width 563 height 232
click at [464, 360] on span "Forms - Lead Received Name: [PERSON_NAME] Email: [PERSON_NAME][EMAIL_ADDRESS][P…" at bounding box center [644, 387] width 563 height 232
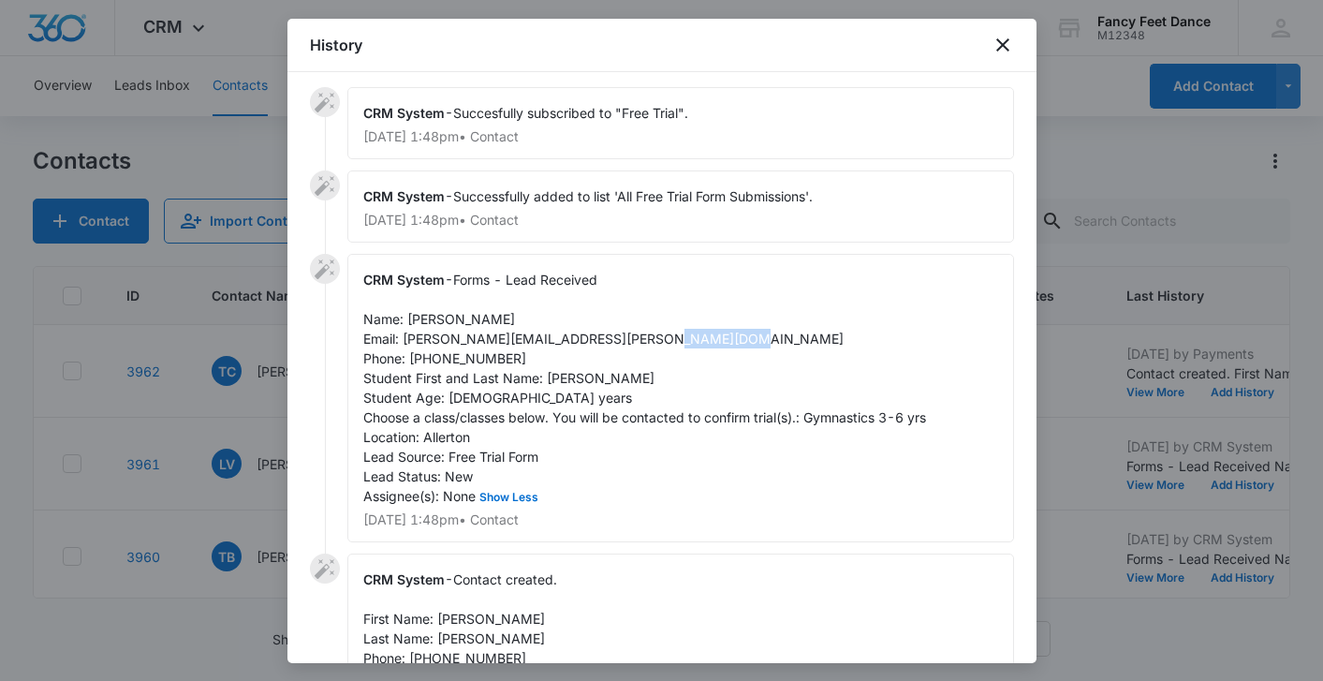
click at [464, 360] on span "Forms - Lead Received Name: [PERSON_NAME] Email: [PERSON_NAME][EMAIL_ADDRESS][P…" at bounding box center [644, 387] width 563 height 232
click at [175, 433] on div at bounding box center [661, 340] width 1323 height 681
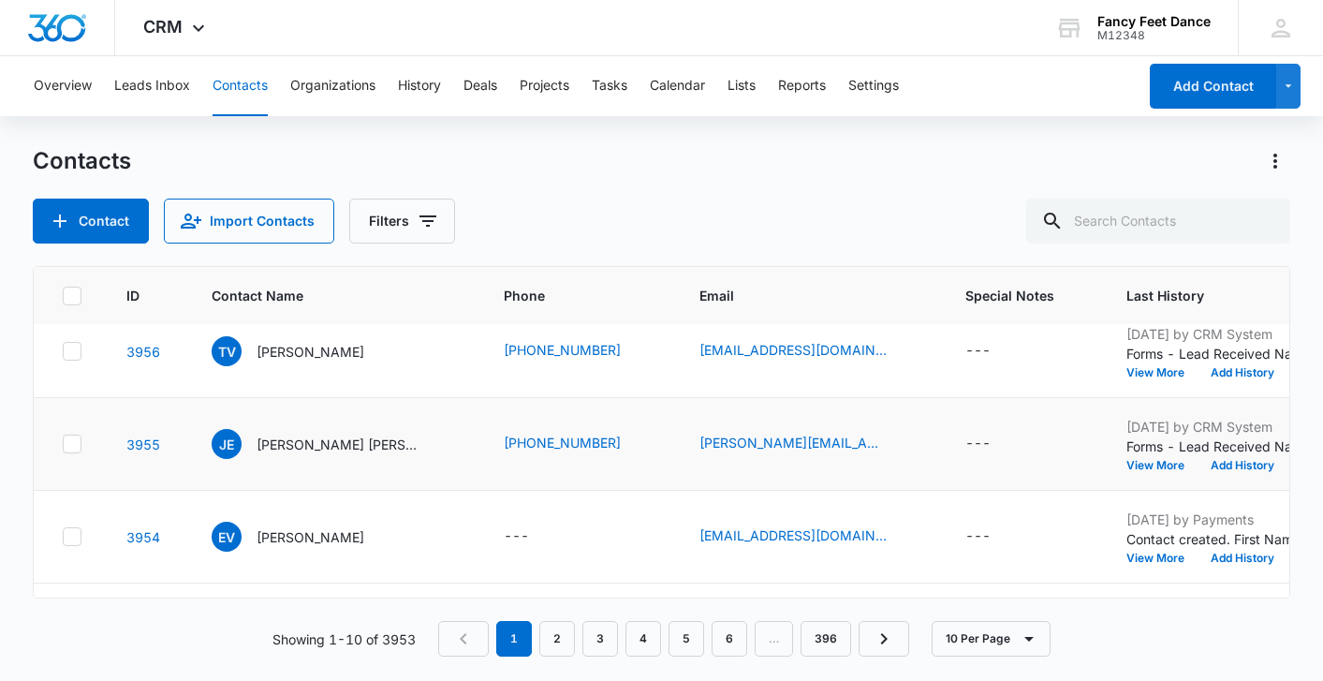
scroll to position [570, 2]
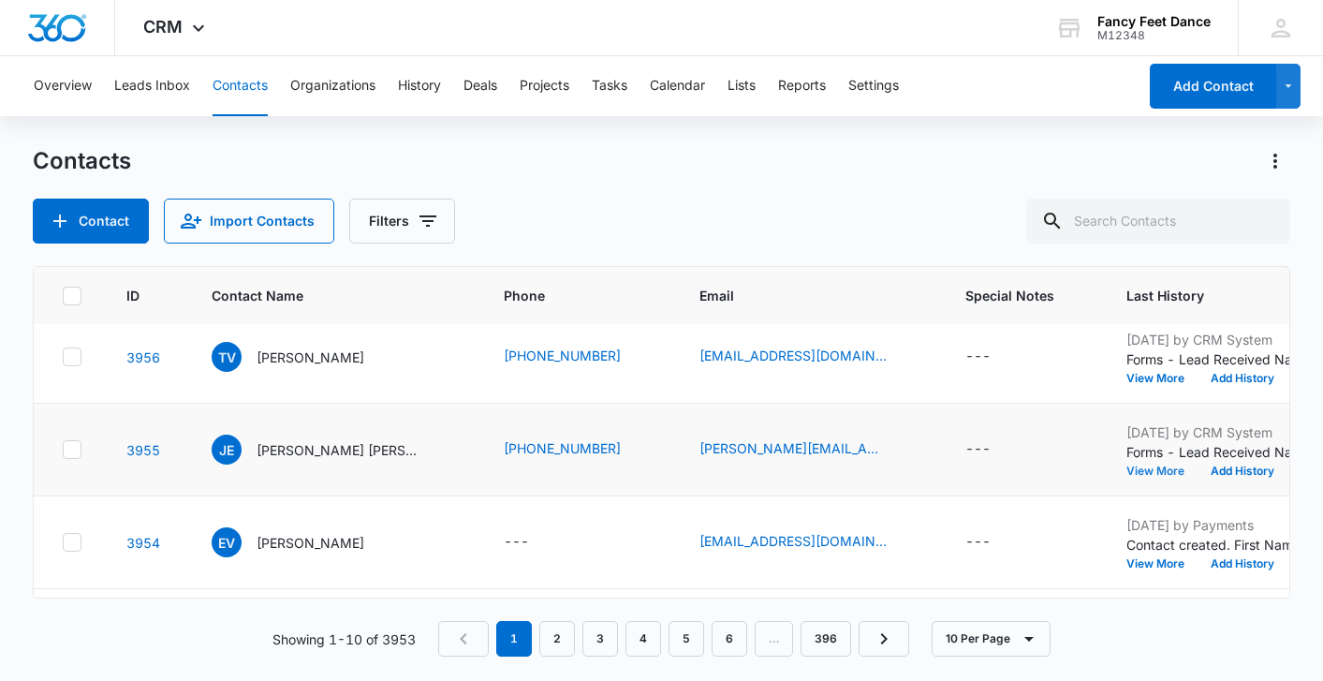
click at [1126, 472] on button "View More" at bounding box center [1161, 470] width 71 height 11
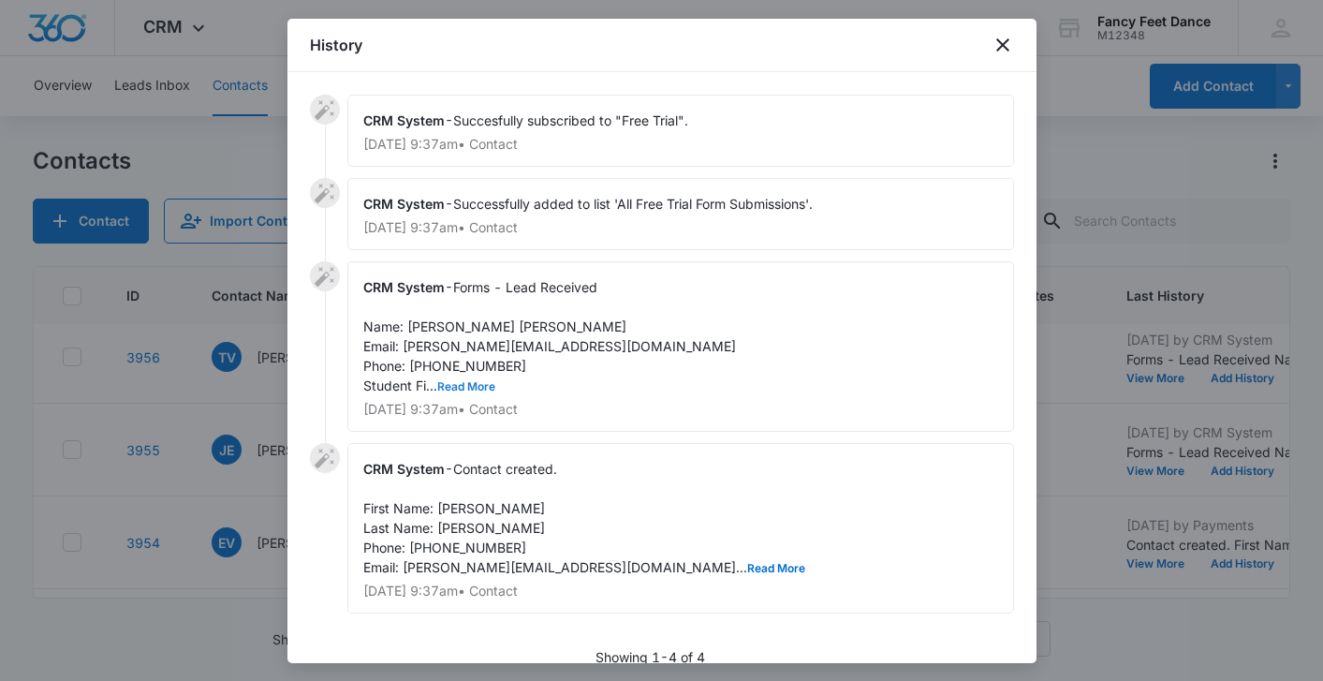
click at [478, 388] on button "Read More" at bounding box center [466, 386] width 58 height 11
